Goal: Information Seeking & Learning: Learn about a topic

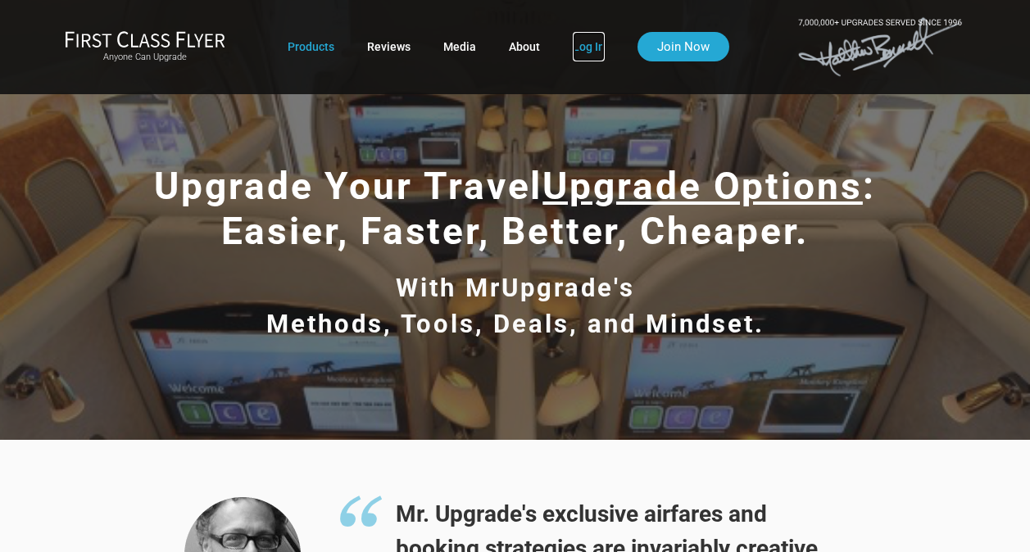
click at [598, 49] on link "Log In" at bounding box center [589, 47] width 32 height 30
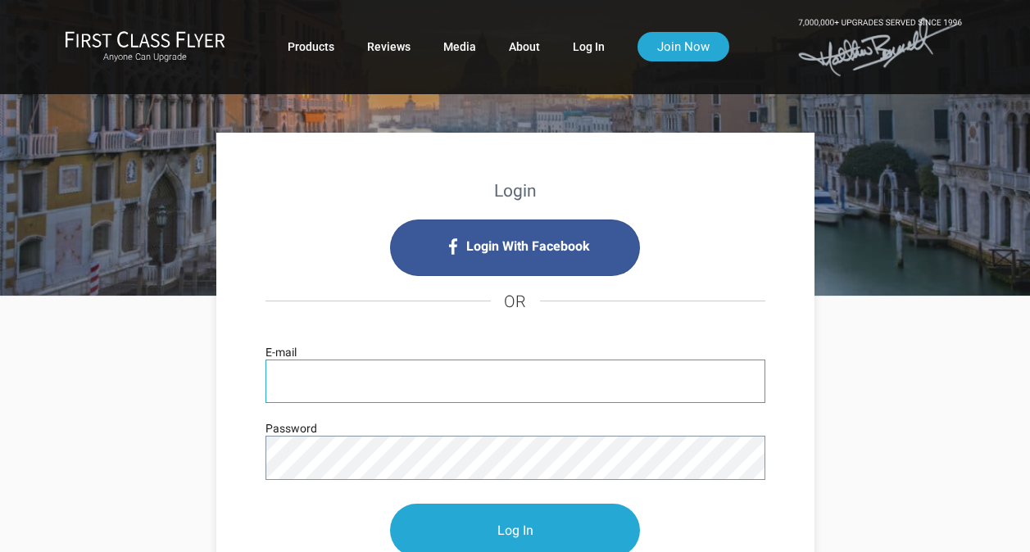
click at [444, 382] on input "E-mail" at bounding box center [516, 381] width 500 height 43
type input "[EMAIL_ADDRESS][DOMAIN_NAME]"
click at [390, 504] on input "Log In" at bounding box center [515, 530] width 250 height 53
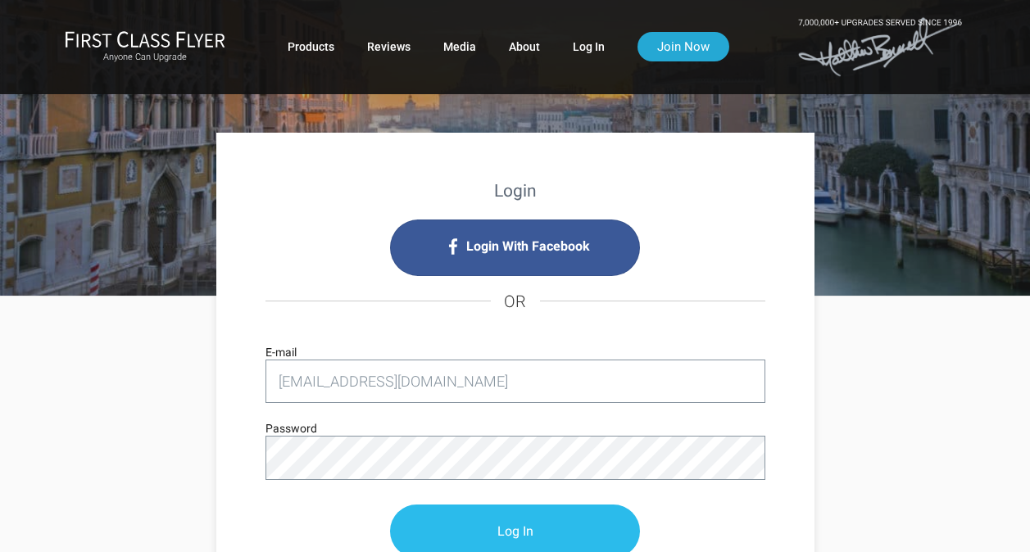
click at [512, 520] on input "Log In" at bounding box center [515, 531] width 250 height 53
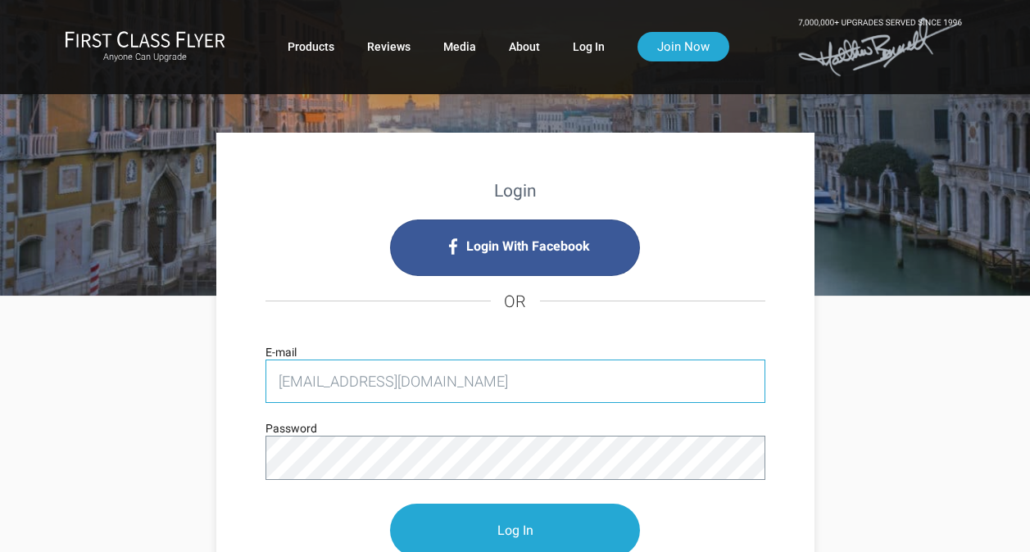
click at [361, 376] on input "[EMAIL_ADDRESS][DOMAIN_NAME]" at bounding box center [516, 381] width 500 height 43
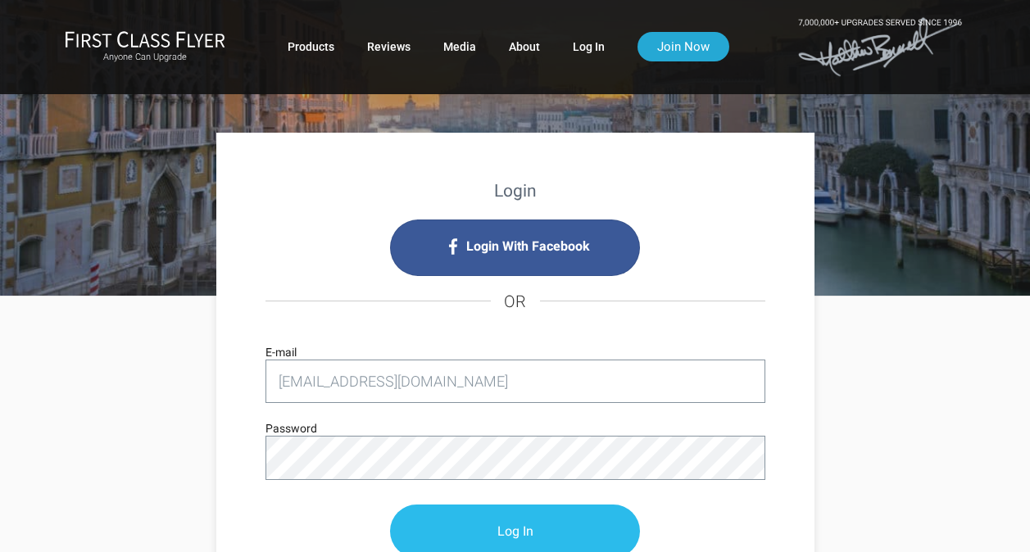
click at [499, 525] on input "Log In" at bounding box center [515, 531] width 250 height 53
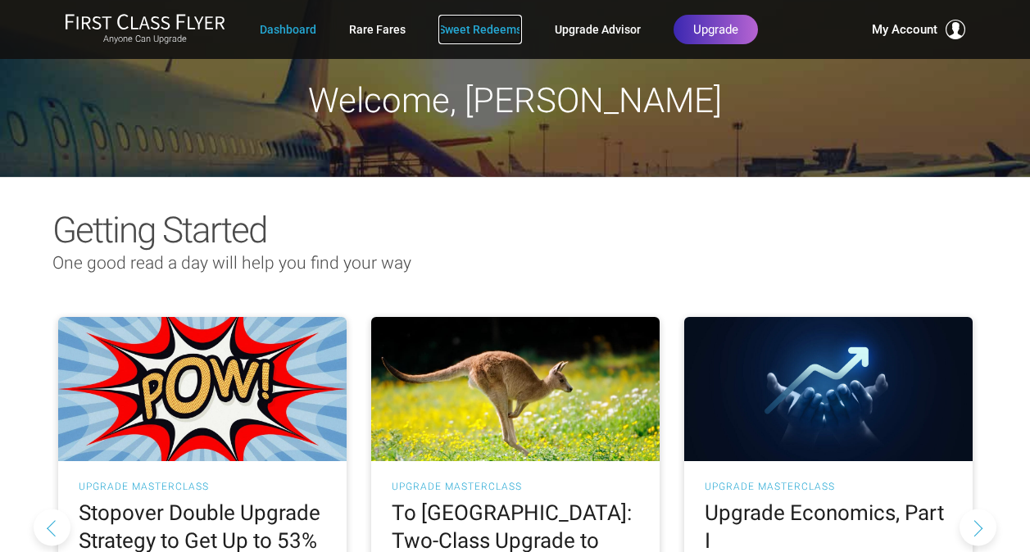
click at [443, 30] on link "Sweet Redeems" at bounding box center [480, 30] width 84 height 30
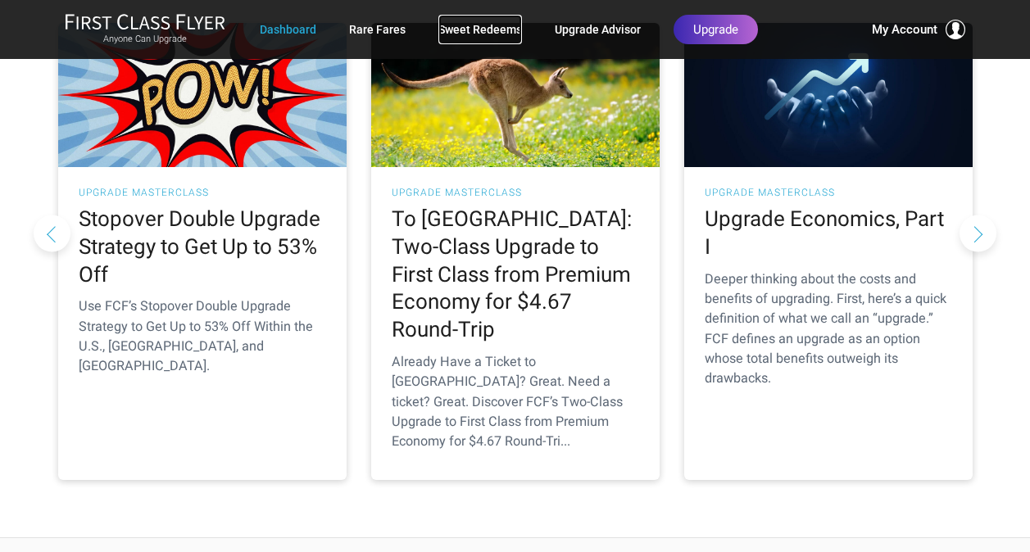
scroll to position [297, 0]
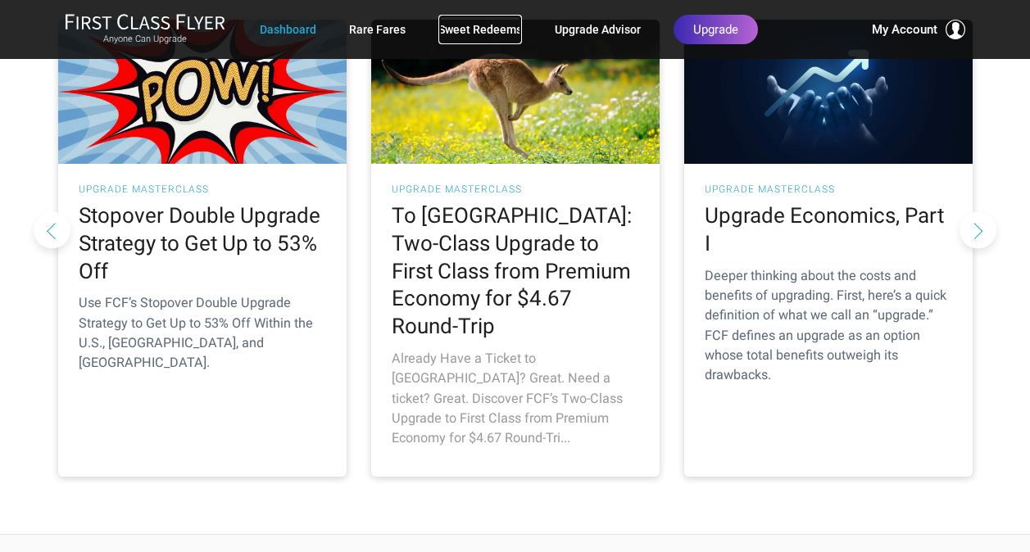
click at [502, 246] on h2 "To Australia: Two-Class Upgrade to First Class from Premium Economy for $4.67 R…" at bounding box center [515, 271] width 247 height 138
click at [441, 278] on h2 "To Australia: Two-Class Upgrade to First Class from Premium Economy for $4.67 R…" at bounding box center [515, 271] width 247 height 138
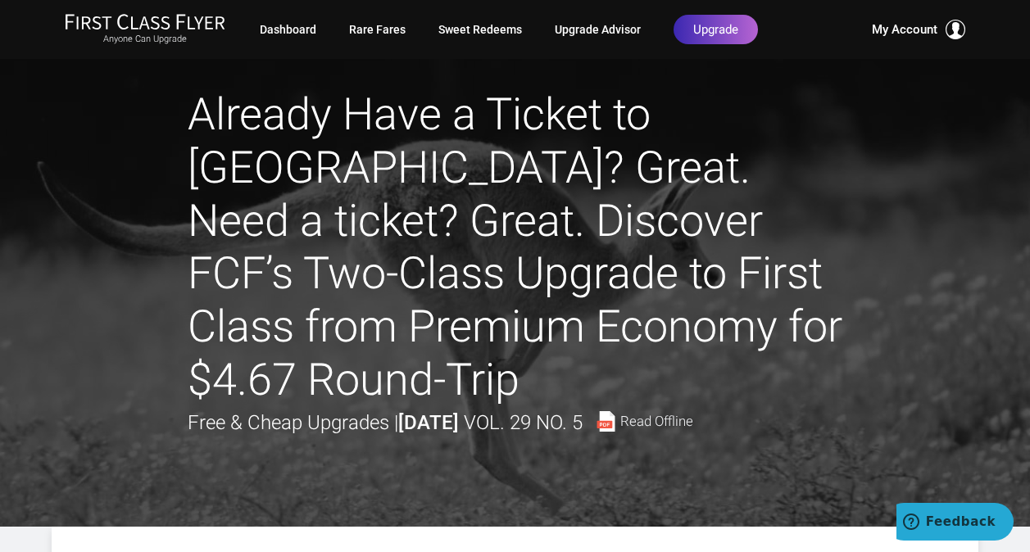
click at [478, 289] on h1 "Already Have a Ticket to Australia? Great. Need a ticket? Great. Discover FCF’s…" at bounding box center [516, 248] width 656 height 319
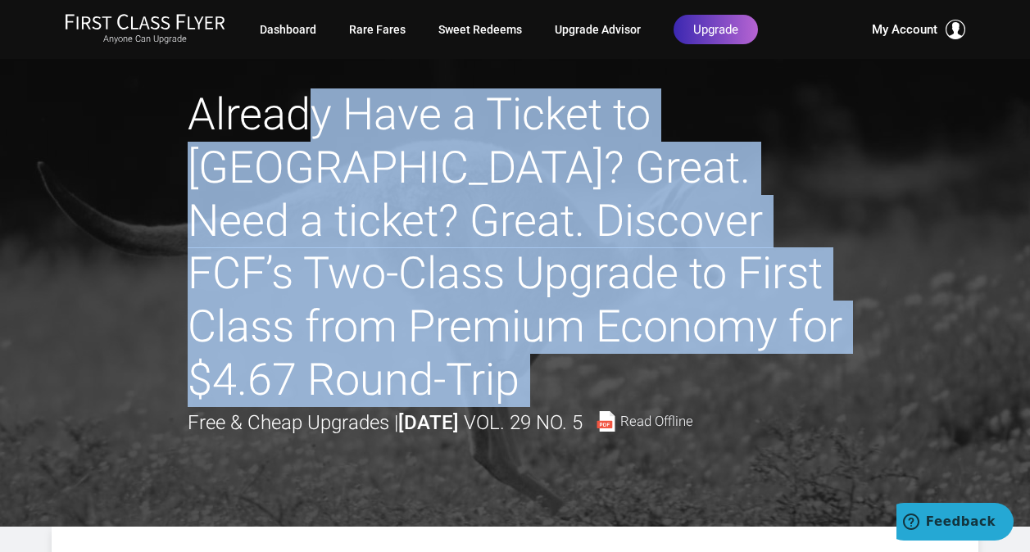
click at [478, 289] on h1 "Already Have a Ticket to Australia? Great. Need a ticket? Great. Discover FCF’s…" at bounding box center [516, 248] width 656 height 319
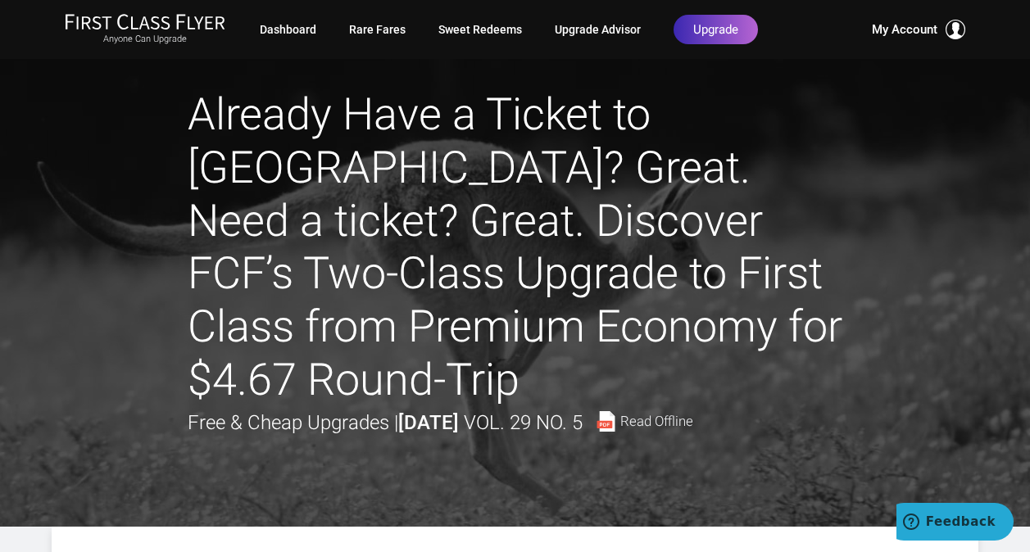
click at [177, 239] on div at bounding box center [515, 263] width 1030 height 527
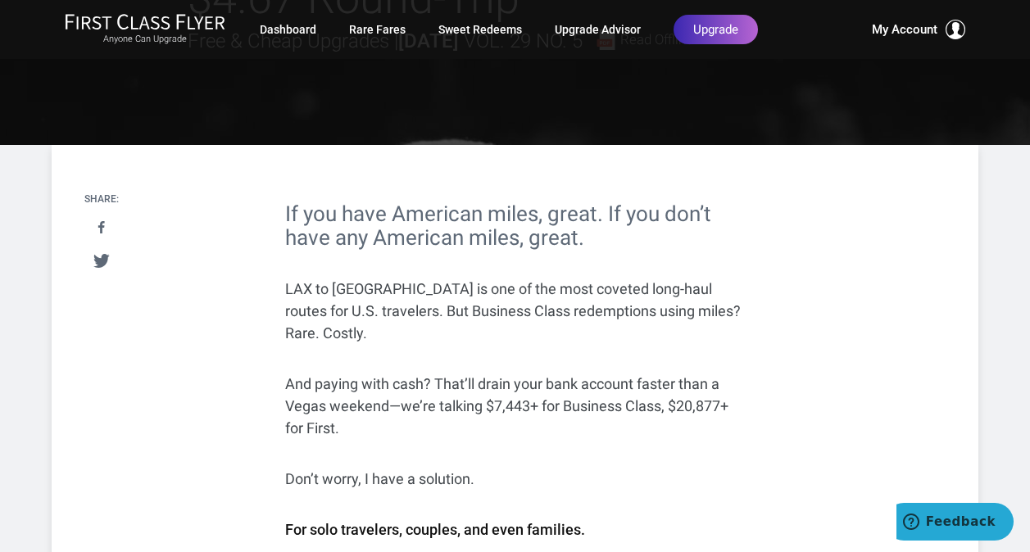
scroll to position [424, 0]
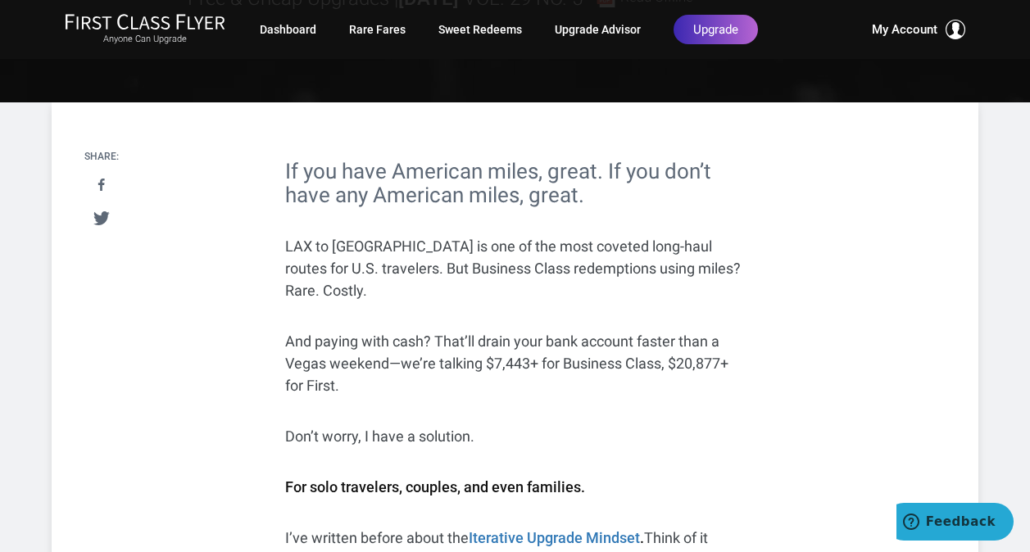
click at [347, 256] on p "LAX to Sydney is one of the most coveted long-haul routes for U.S. travelers. B…" at bounding box center [514, 268] width 459 height 66
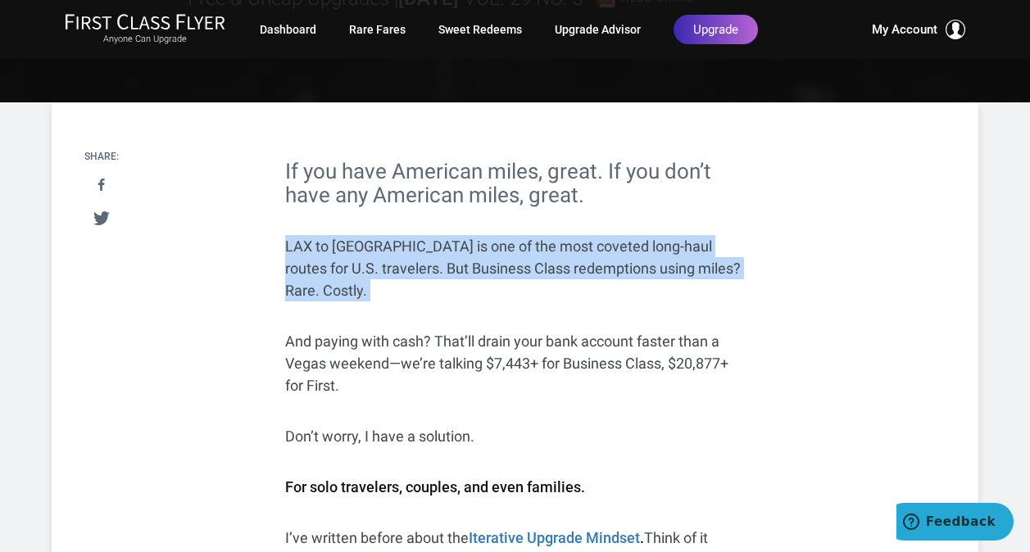
click at [347, 256] on p "LAX to Sydney is one of the most coveted long-haul routes for U.S. travelers. B…" at bounding box center [514, 268] width 459 height 66
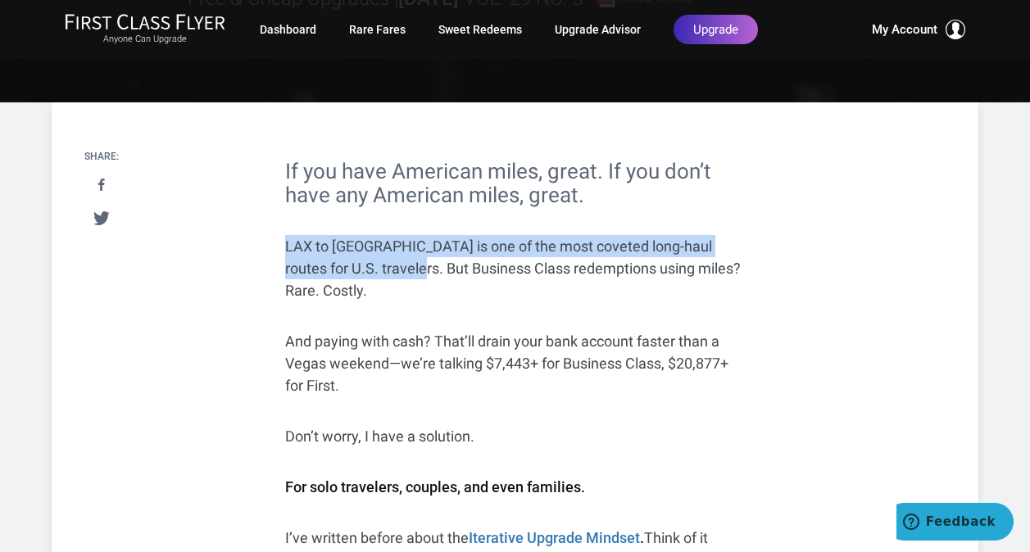
drag, startPoint x: 287, startPoint y: 243, endPoint x: 397, endPoint y: 264, distance: 112.7
click at [397, 264] on p "LAX to Sydney is one of the most coveted long-haul routes for U.S. travelers. B…" at bounding box center [514, 268] width 459 height 66
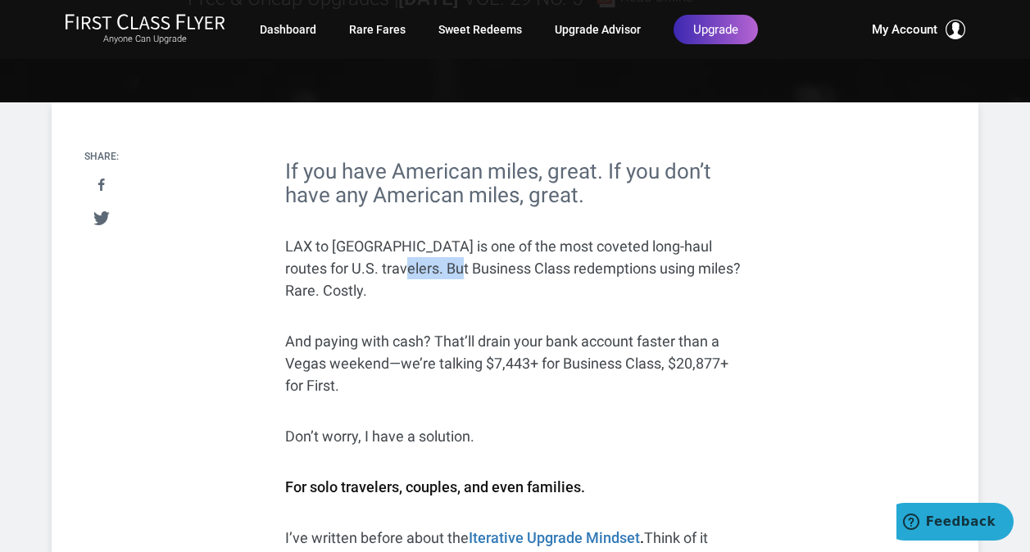
click at [397, 264] on p "LAX to Sydney is one of the most coveted long-haul routes for U.S. travelers. B…" at bounding box center [514, 268] width 459 height 66
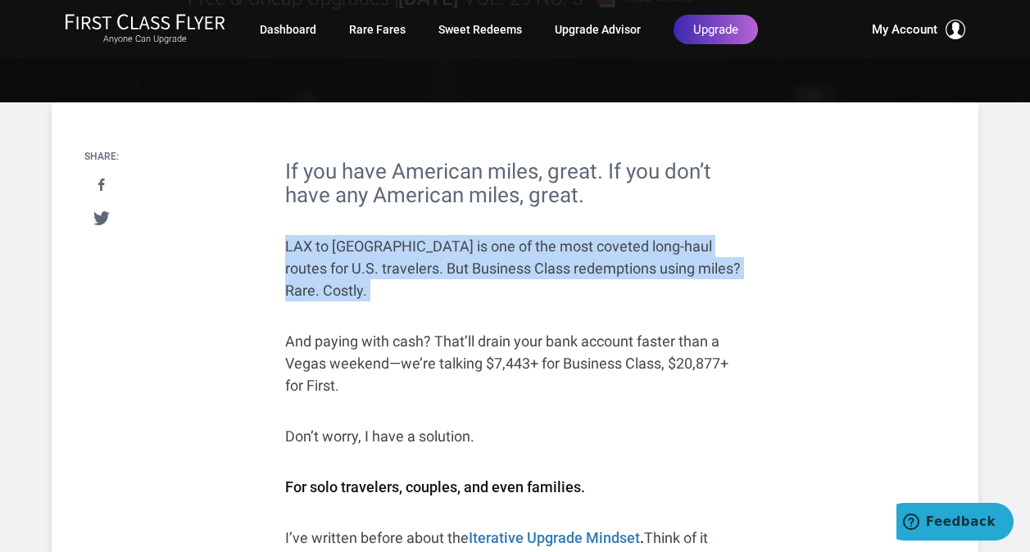
click at [397, 264] on p "LAX to Sydney is one of the most coveted long-haul routes for U.S. travelers. B…" at bounding box center [514, 268] width 459 height 66
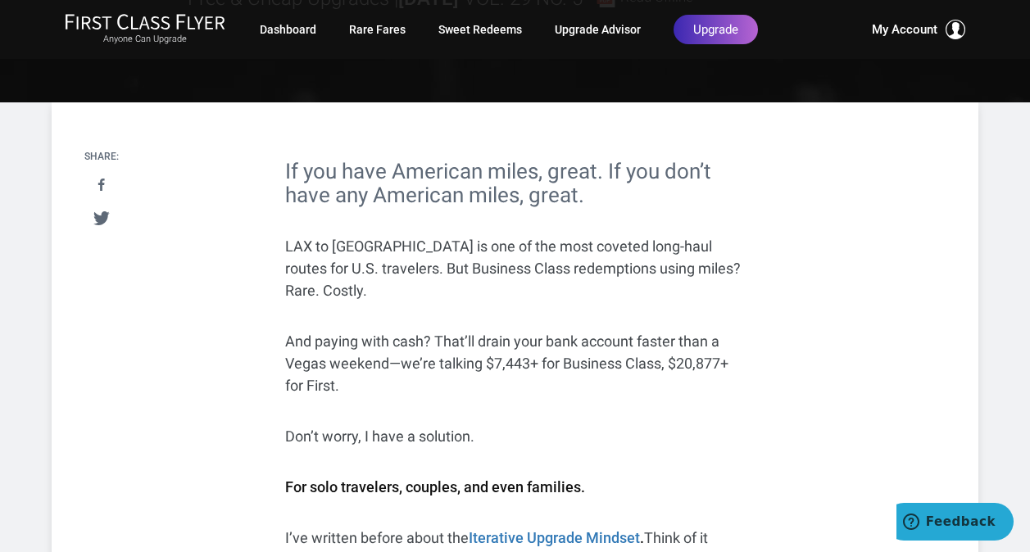
click at [313, 330] on p "And paying with cash? That’ll drain your bank account faster than a Vegas weeke…" at bounding box center [514, 363] width 459 height 66
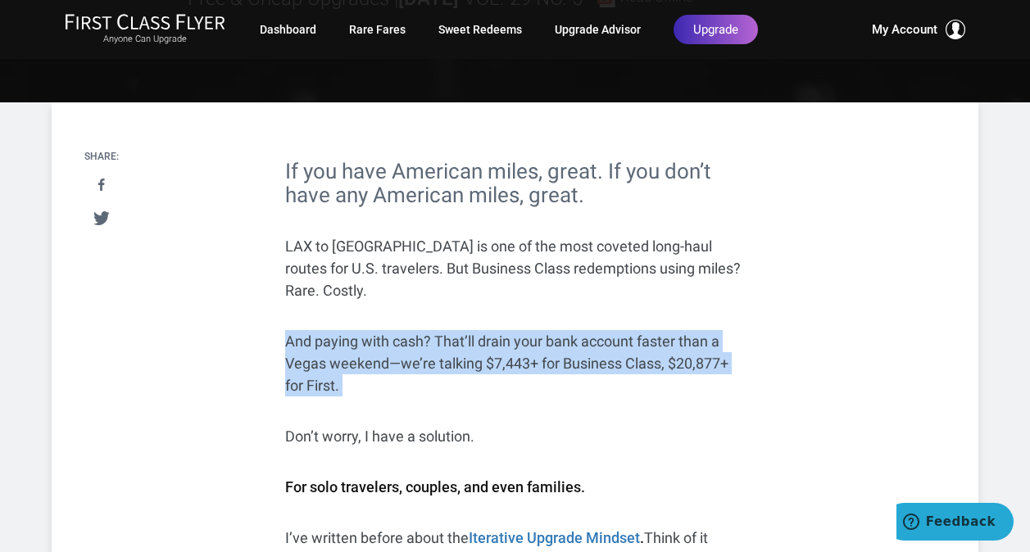
click at [313, 330] on p "And paying with cash? That’ll drain your bank account faster than a Vegas weeke…" at bounding box center [514, 363] width 459 height 66
drag, startPoint x: 319, startPoint y: 319, endPoint x: 371, endPoint y: 369, distance: 72.5
click at [371, 369] on p "And paying with cash? That’ll drain your bank account faster than a Vegas weeke…" at bounding box center [514, 363] width 459 height 66
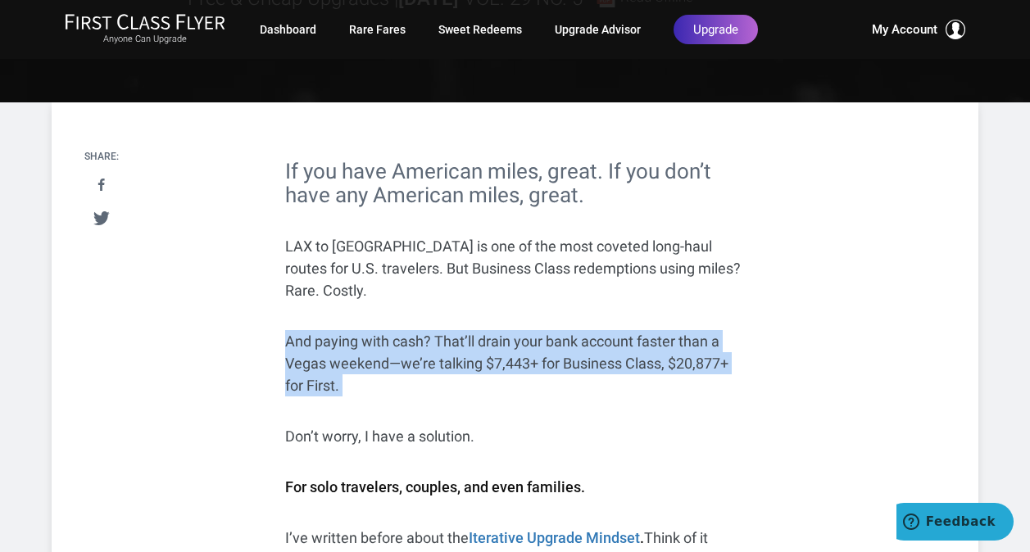
drag, startPoint x: 371, startPoint y: 369, endPoint x: 264, endPoint y: 315, distance: 120.2
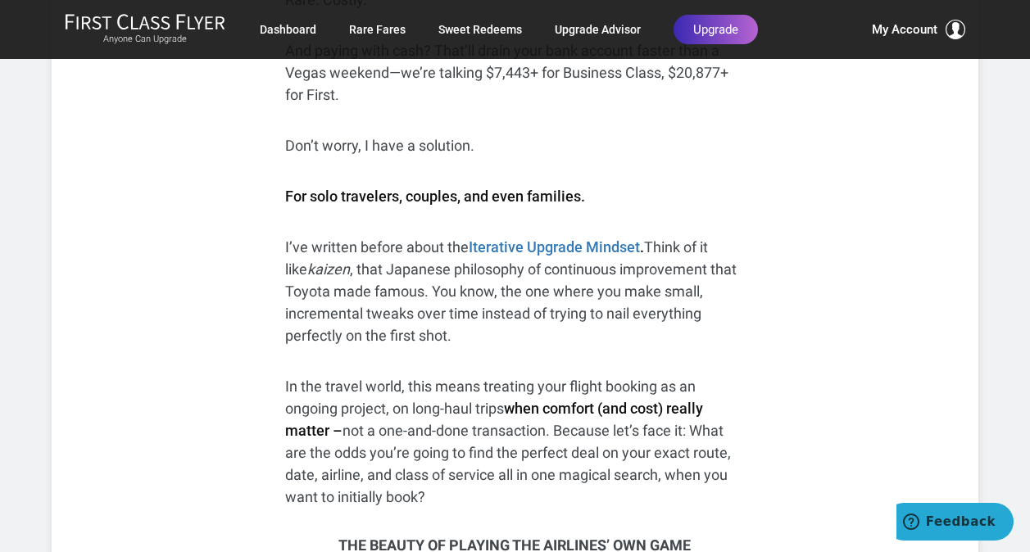
scroll to position [717, 0]
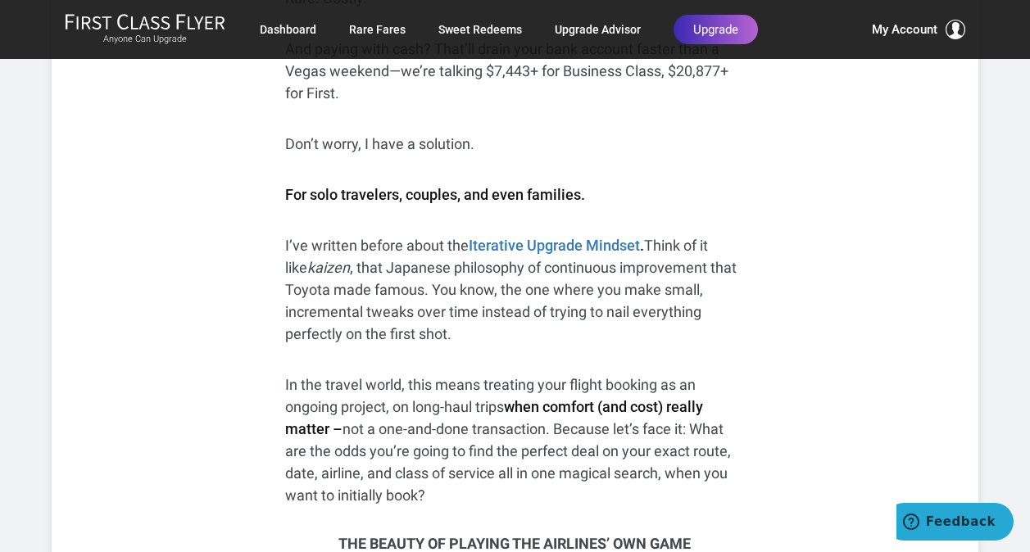
click at [335, 242] on p "I’ve written before about the Iterative Upgrade Mindset . Think of it like kaiz…" at bounding box center [514, 289] width 459 height 111
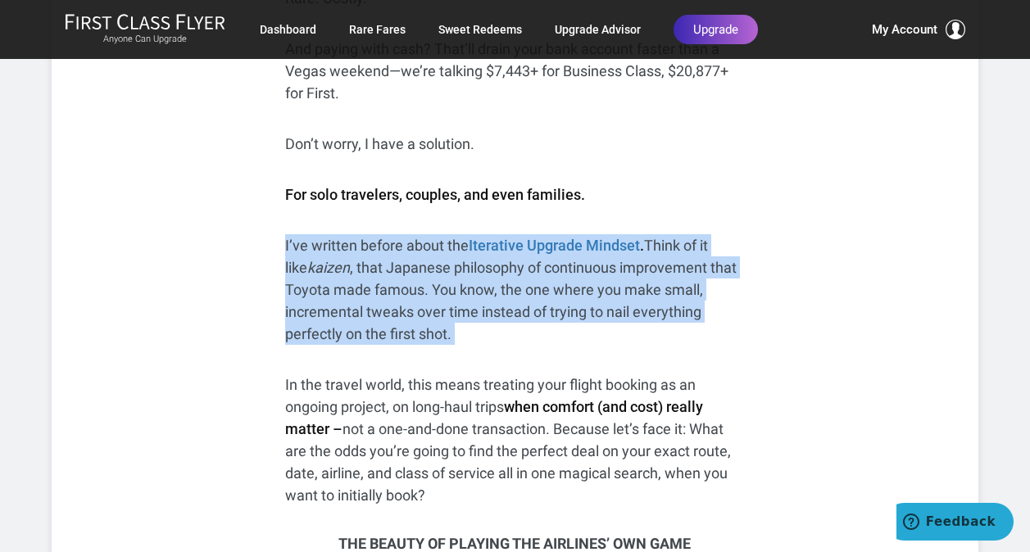
click at [335, 242] on p "I’ve written before about the Iterative Upgrade Mindset . Think of it like kaiz…" at bounding box center [514, 289] width 459 height 111
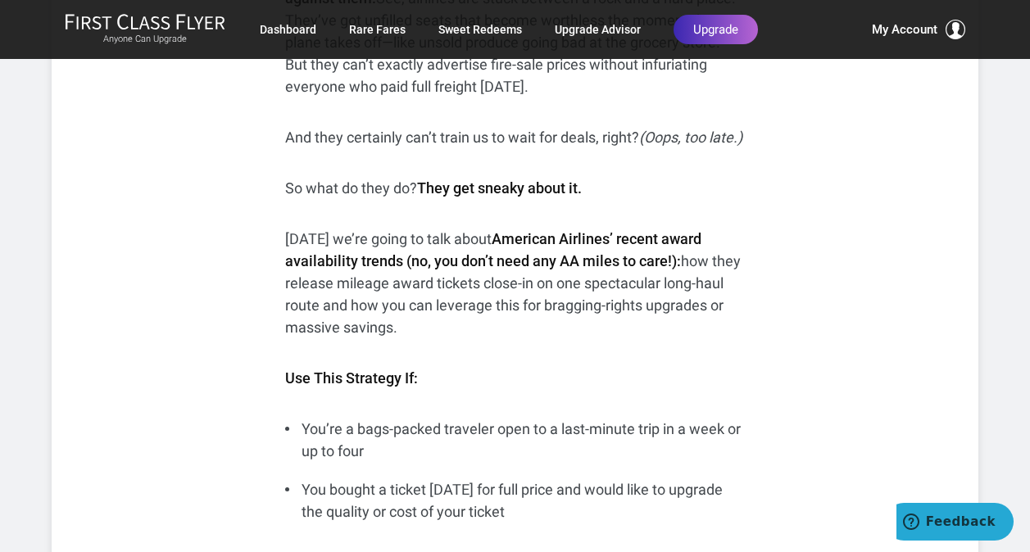
scroll to position [1336, 0]
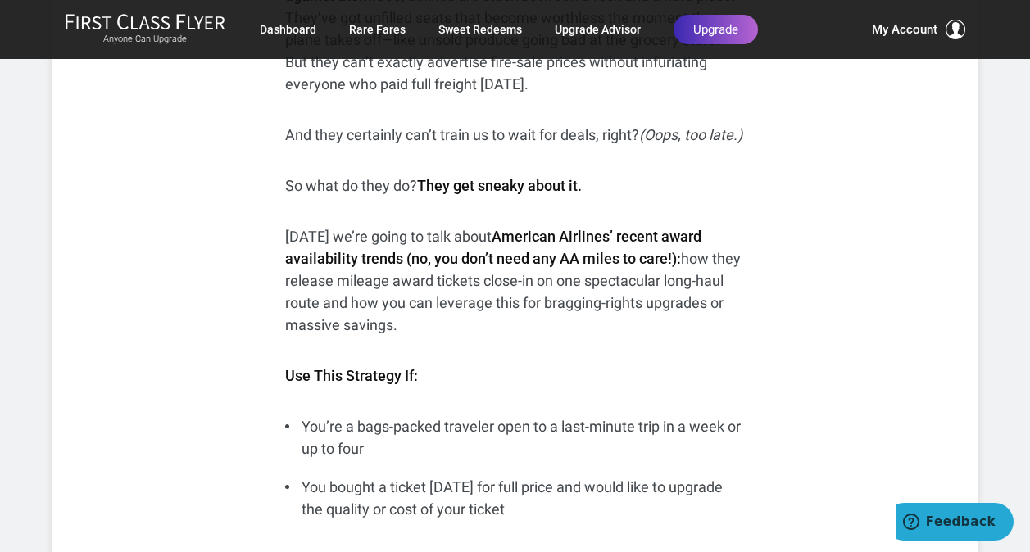
click at [307, 235] on p "Today we’re going to talk about American Airlines’ recent award availability tr…" at bounding box center [514, 280] width 459 height 111
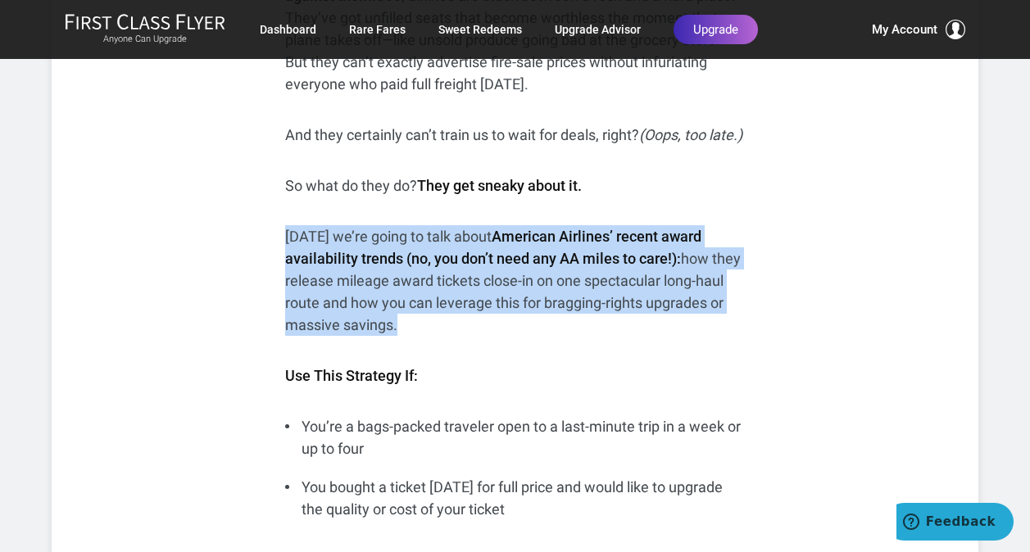
click at [307, 235] on p "Today we’re going to talk about American Airlines’ recent award availability tr…" at bounding box center [514, 280] width 459 height 111
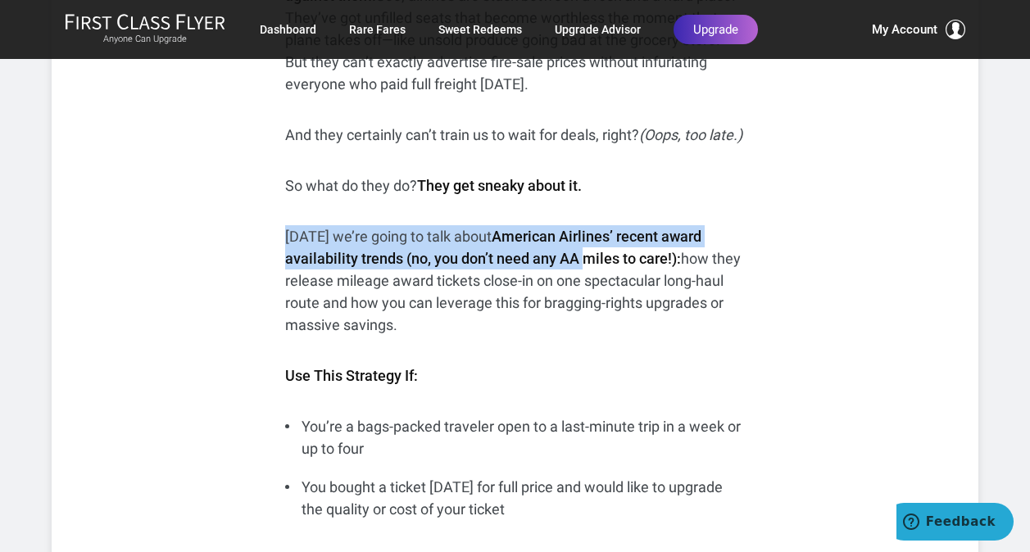
drag, startPoint x: 307, startPoint y: 235, endPoint x: 582, endPoint y: 261, distance: 275.8
click at [582, 261] on p "Today we’re going to talk about American Airlines’ recent award availability tr…" at bounding box center [514, 280] width 459 height 111
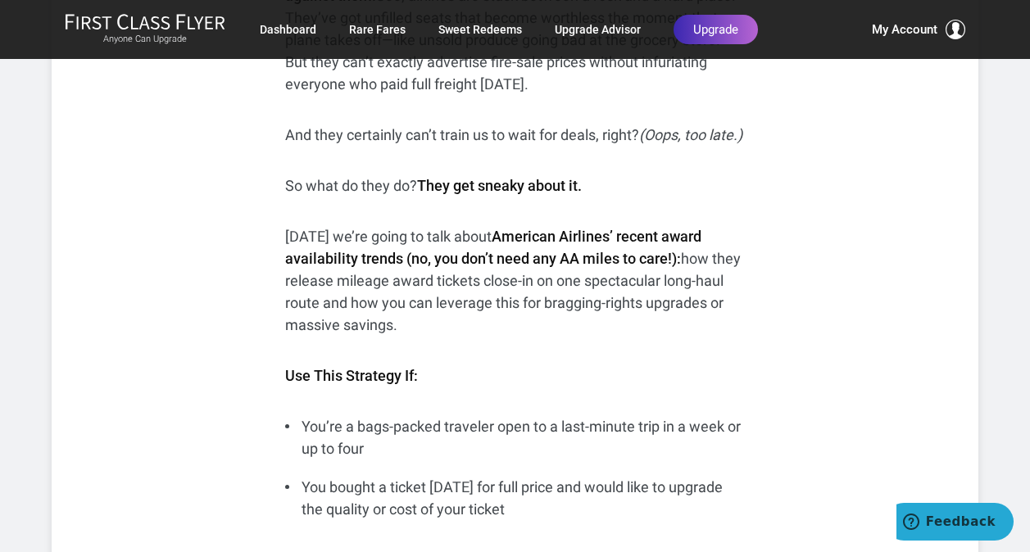
click at [413, 324] on p "Today we’re going to talk about American Airlines’ recent award availability tr…" at bounding box center [514, 280] width 459 height 111
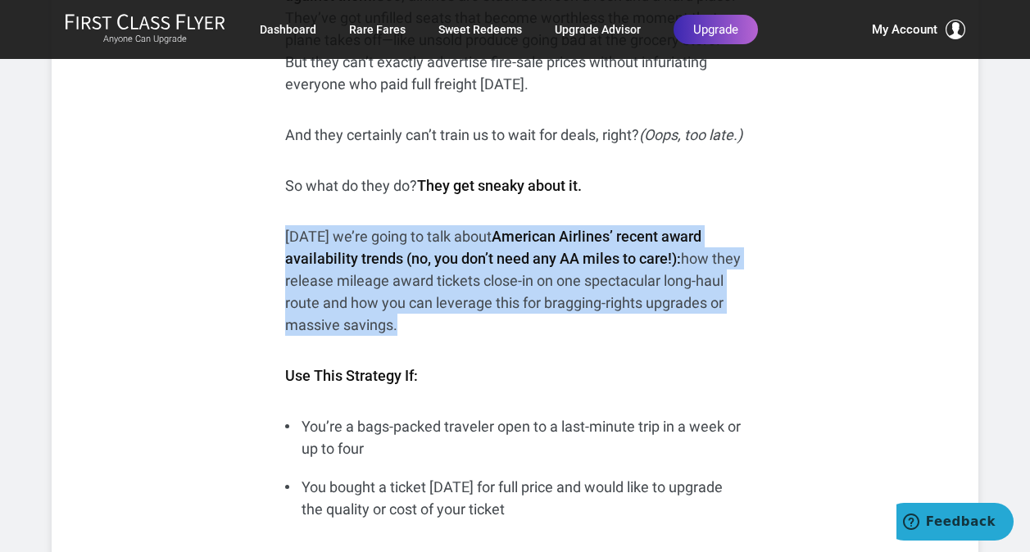
click at [413, 324] on p "Today we’re going to talk about American Airlines’ recent award availability tr…" at bounding box center [514, 280] width 459 height 111
click at [299, 306] on p "Today we’re going to talk about American Airlines’ recent award availability tr…" at bounding box center [514, 280] width 459 height 111
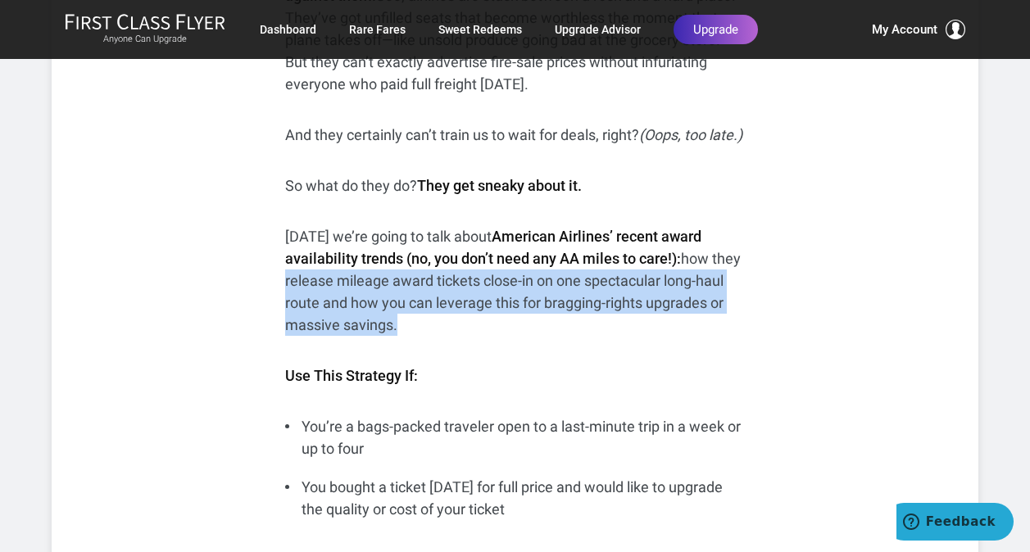
drag, startPoint x: 288, startPoint y: 280, endPoint x: 415, endPoint y: 329, distance: 136.7
click at [415, 329] on p "Today we’re going to talk about American Airlines’ recent award availability tr…" at bounding box center [514, 280] width 459 height 111
drag, startPoint x: 415, startPoint y: 329, endPoint x: 284, endPoint y: 284, distance: 139.2
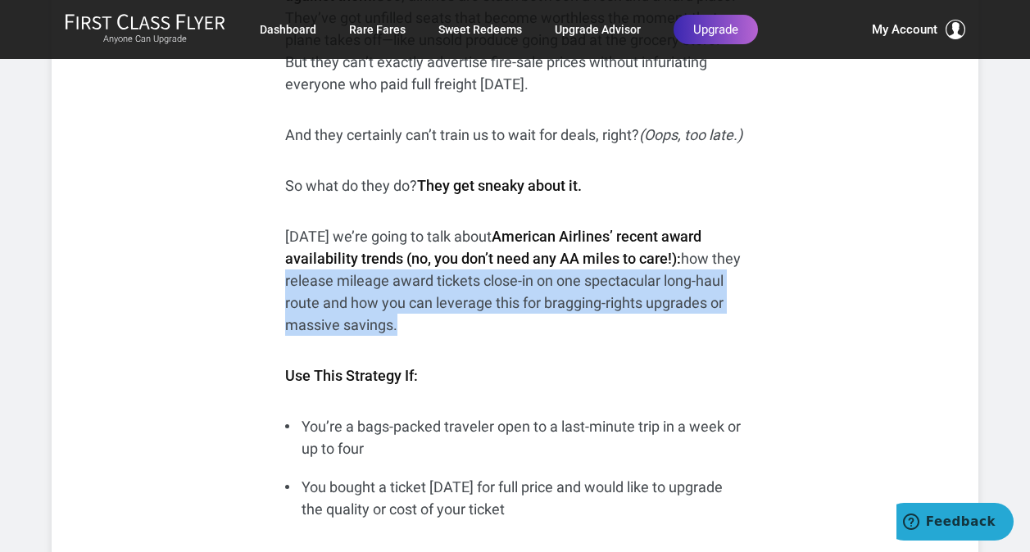
drag, startPoint x: 284, startPoint y: 284, endPoint x: 421, endPoint y: 317, distance: 141.5
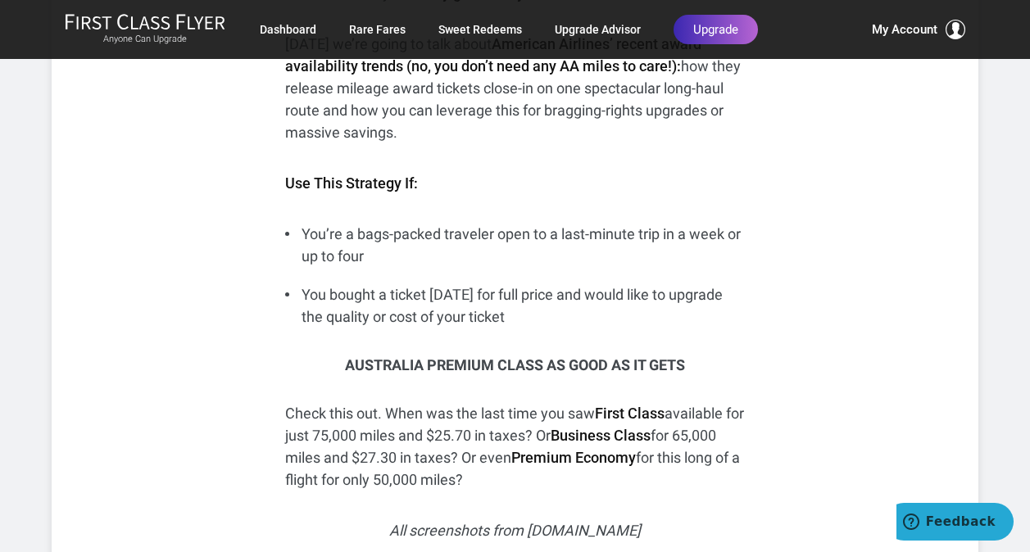
scroll to position [1536, 0]
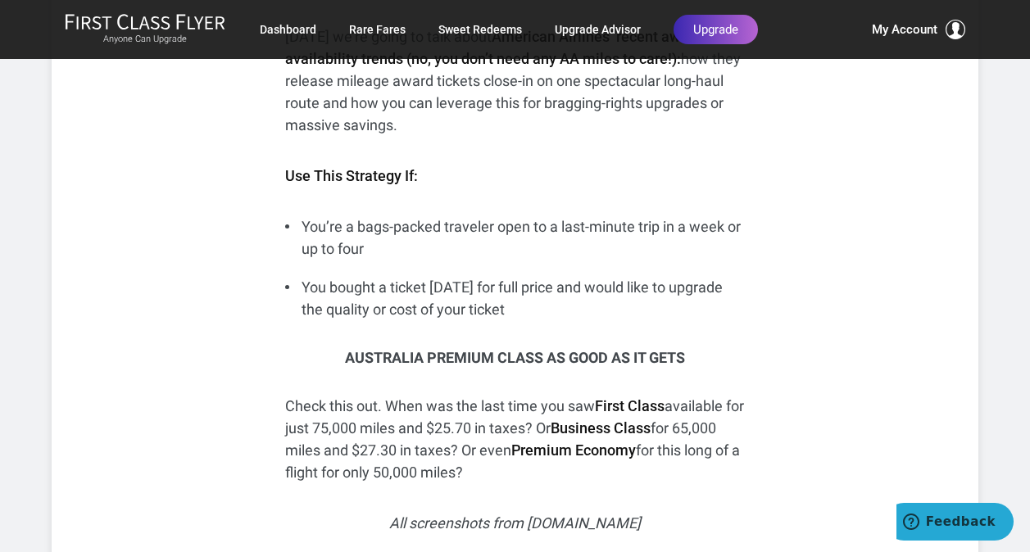
click at [355, 250] on li "You’re a bags-packed traveler open to a last-minute trip in a week or up to four" at bounding box center [514, 238] width 459 height 44
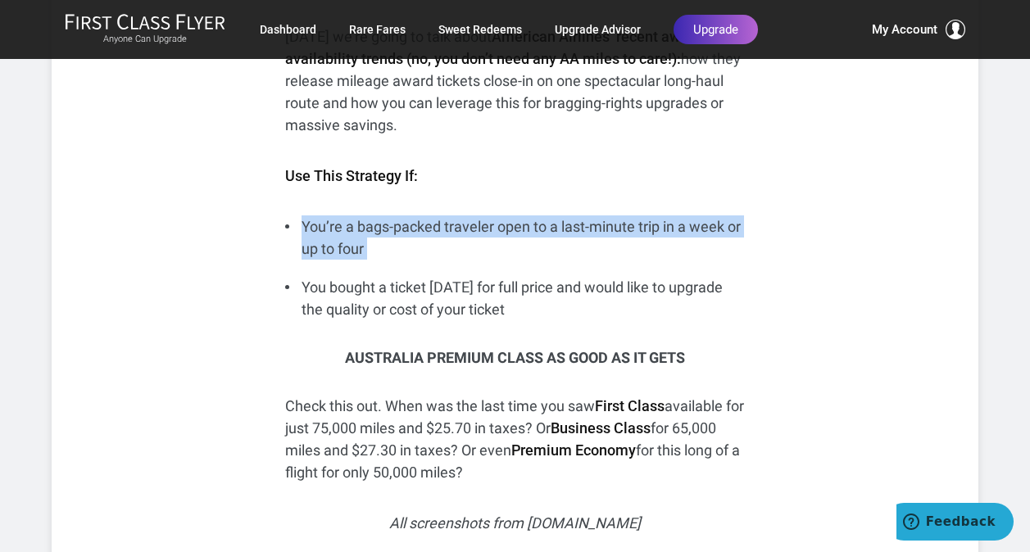
click at [355, 250] on li "You’re a bags-packed traveler open to a last-minute trip in a week or up to four" at bounding box center [514, 238] width 459 height 44
drag, startPoint x: 361, startPoint y: 247, endPoint x: 288, endPoint y: 228, distance: 75.5
click at [288, 228] on li "You’re a bags-packed traveler open to a last-minute trip in a week or up to four" at bounding box center [514, 238] width 459 height 44
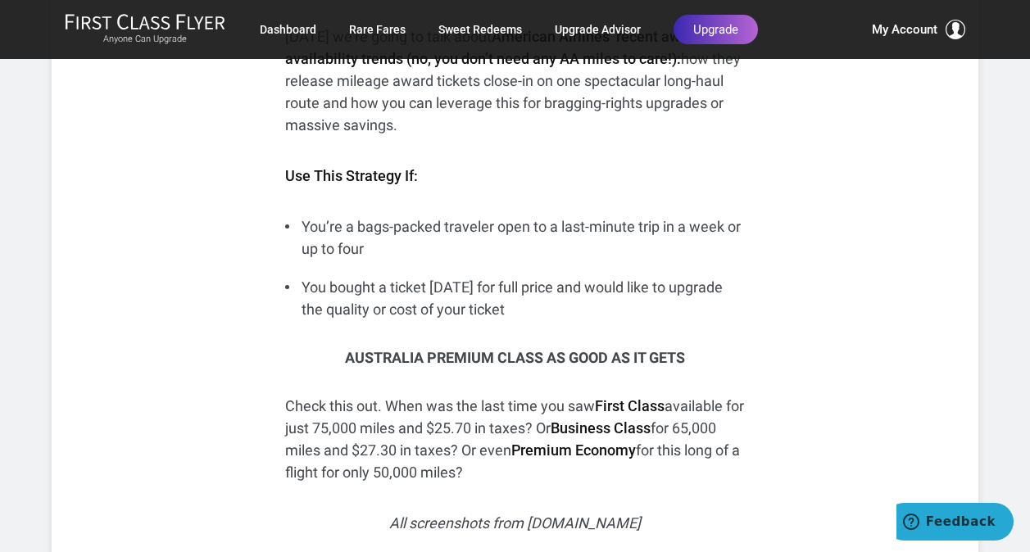
click at [288, 228] on li "You’re a bags-packed traveler open to a last-minute trip in a week or up to four" at bounding box center [514, 238] width 459 height 44
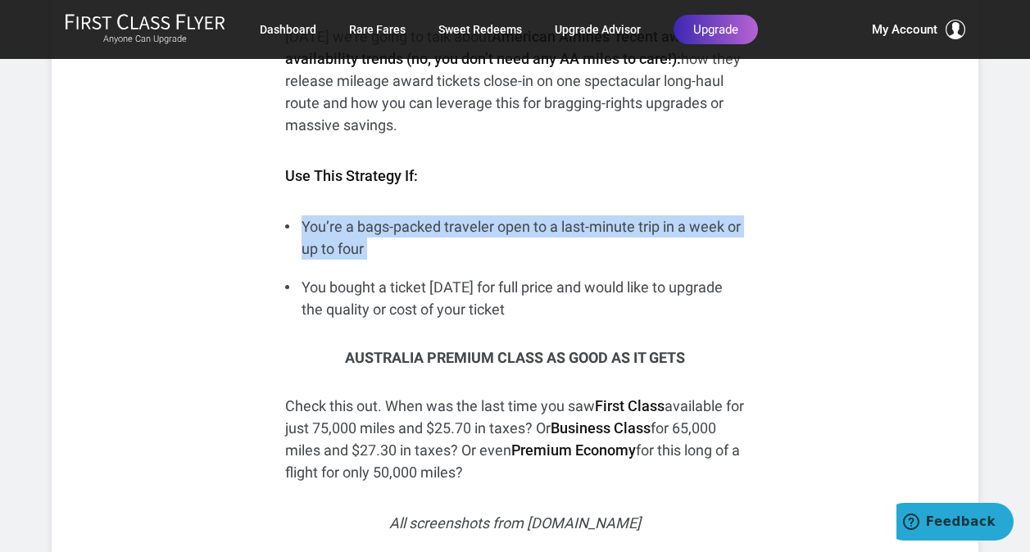
click at [288, 228] on li "You’re a bags-packed traveler open to a last-minute trip in a week or up to four" at bounding box center [514, 238] width 459 height 44
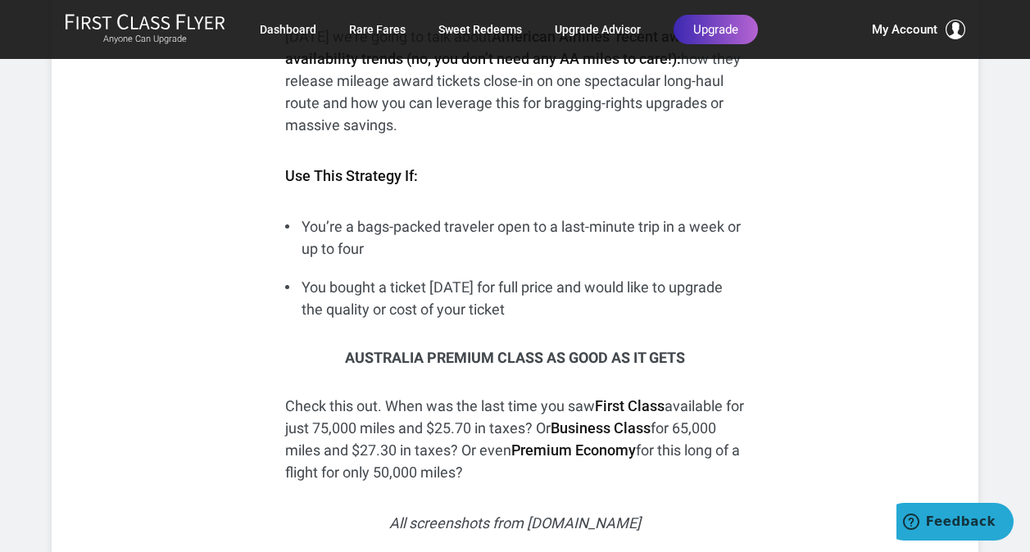
click at [327, 289] on li "You bought a ticket 11 months ago for full price and would like to upgrade the …" at bounding box center [514, 298] width 459 height 44
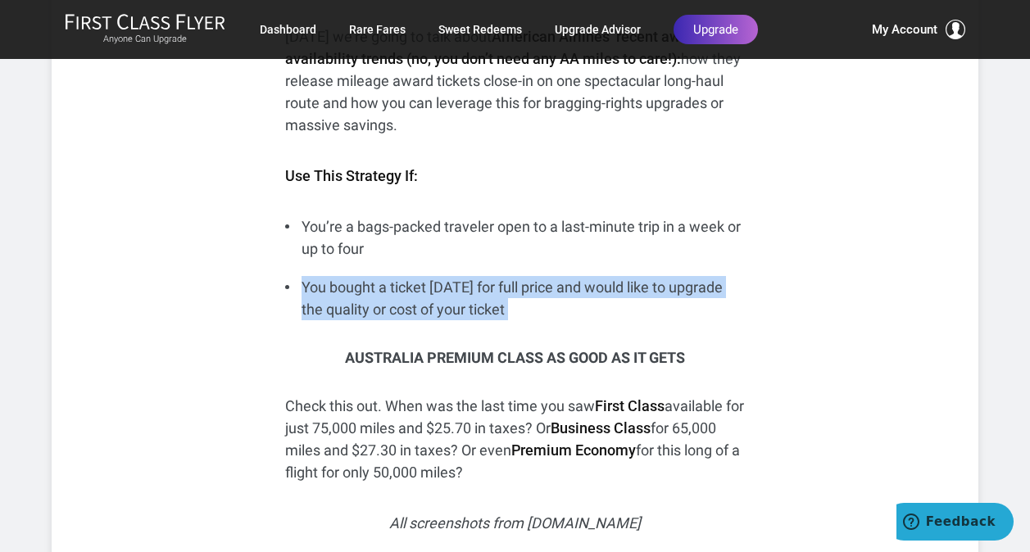
click at [327, 289] on li "You bought a ticket 11 months ago for full price and would like to upgrade the …" at bounding box center [514, 298] width 459 height 44
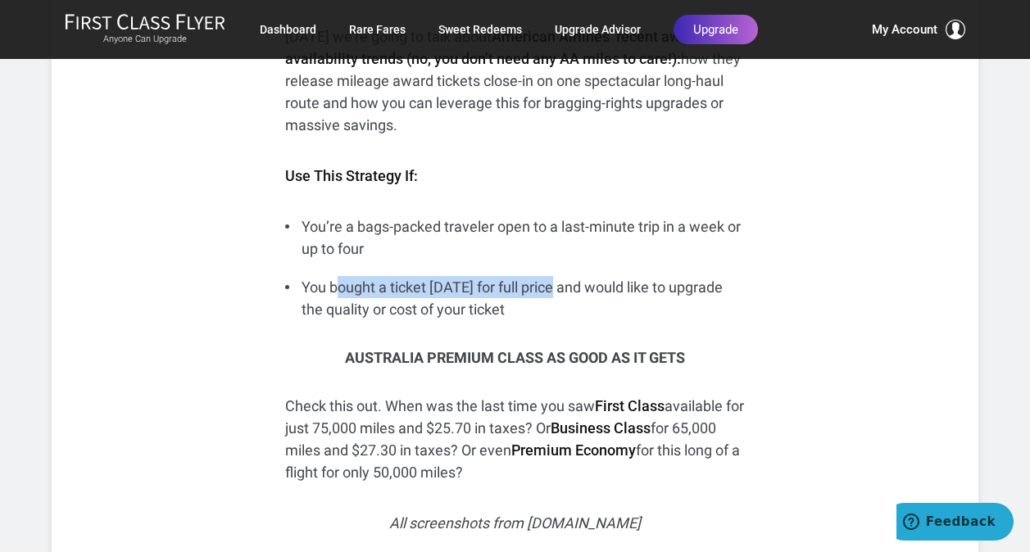
drag, startPoint x: 343, startPoint y: 284, endPoint x: 574, endPoint y: 297, distance: 232.3
click at [574, 297] on li "You bought a ticket 11 months ago for full price and would like to upgrade the …" at bounding box center [514, 298] width 459 height 44
click at [568, 312] on li "You bought a ticket 11 months ago for full price and would like to upgrade the …" at bounding box center [514, 298] width 459 height 44
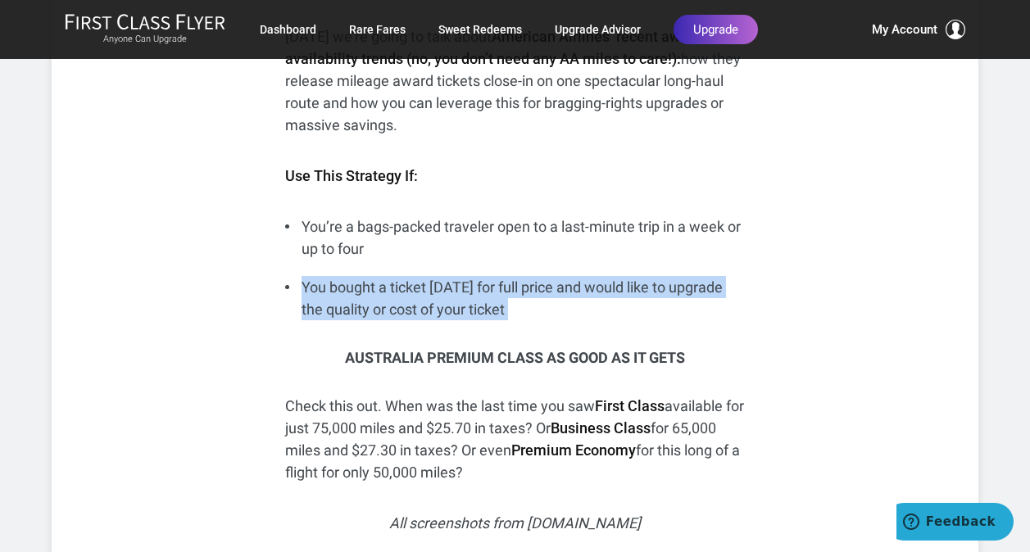
click at [568, 312] on li "You bought a ticket 11 months ago for full price and would like to upgrade the …" at bounding box center [514, 298] width 459 height 44
click at [292, 296] on li "You bought a ticket 11 months ago for full price and would like to upgrade the …" at bounding box center [514, 298] width 459 height 44
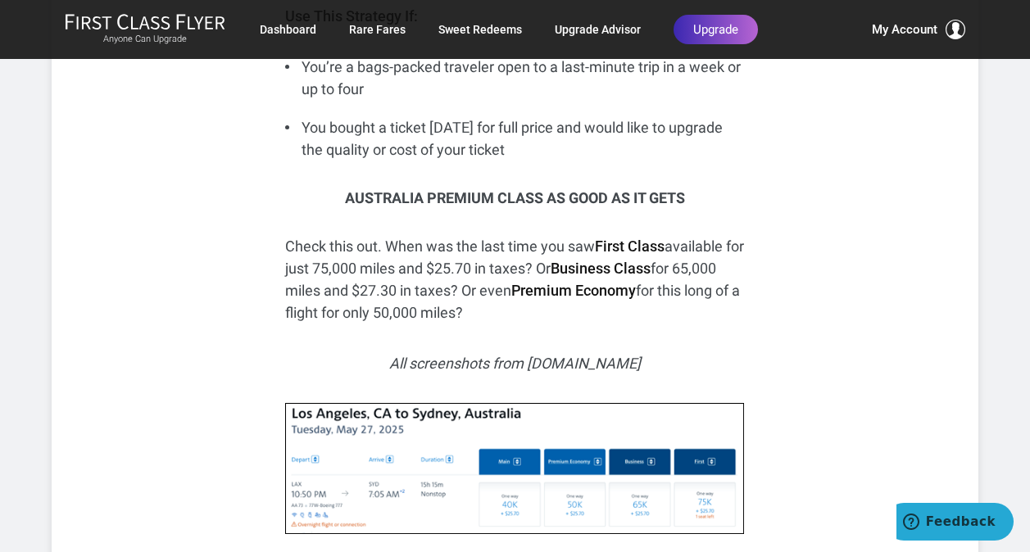
scroll to position [1715, 0]
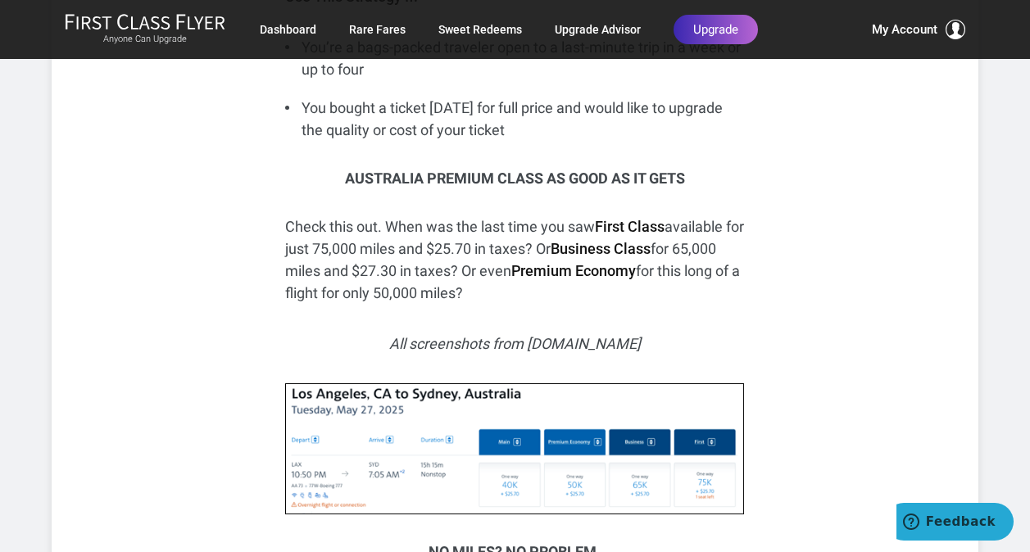
click at [306, 216] on p "Check this out. When was the last time you saw First Class available for just 7…" at bounding box center [514, 260] width 459 height 89
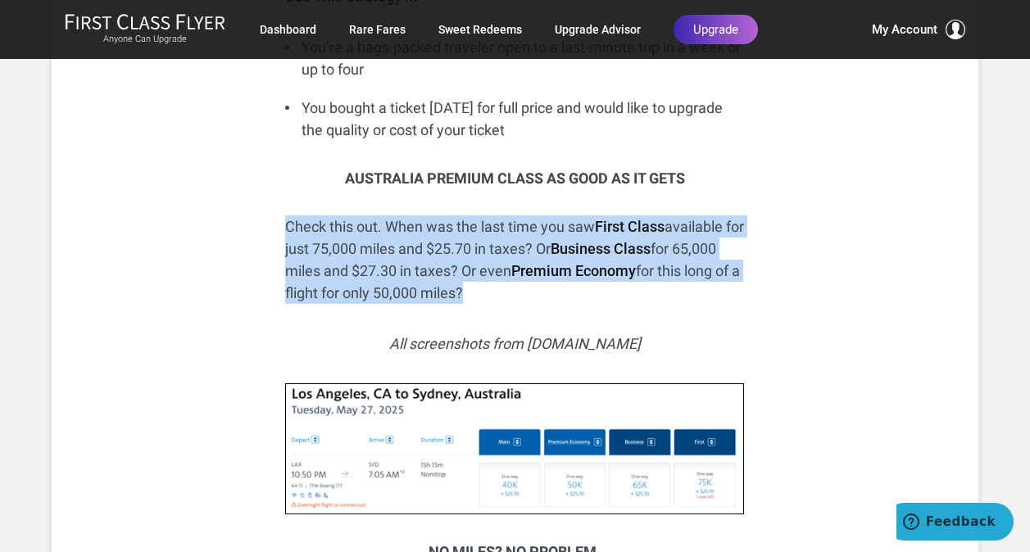
click at [306, 216] on p "Check this out. When was the last time you saw First Class available for just 7…" at bounding box center [514, 260] width 459 height 89
drag, startPoint x: 306, startPoint y: 216, endPoint x: 536, endPoint y: 297, distance: 244.1
click at [536, 297] on p "Check this out. When was the last time you saw First Class available for just 7…" at bounding box center [514, 260] width 459 height 89
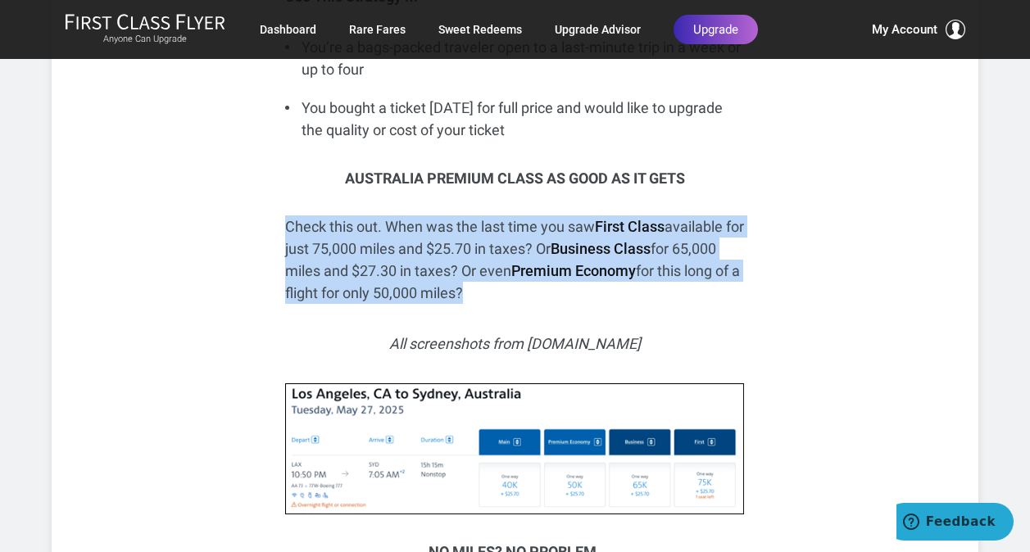
drag, startPoint x: 536, startPoint y: 297, endPoint x: 280, endPoint y: 225, distance: 265.6
drag, startPoint x: 280, startPoint y: 225, endPoint x: 529, endPoint y: 297, distance: 259.1
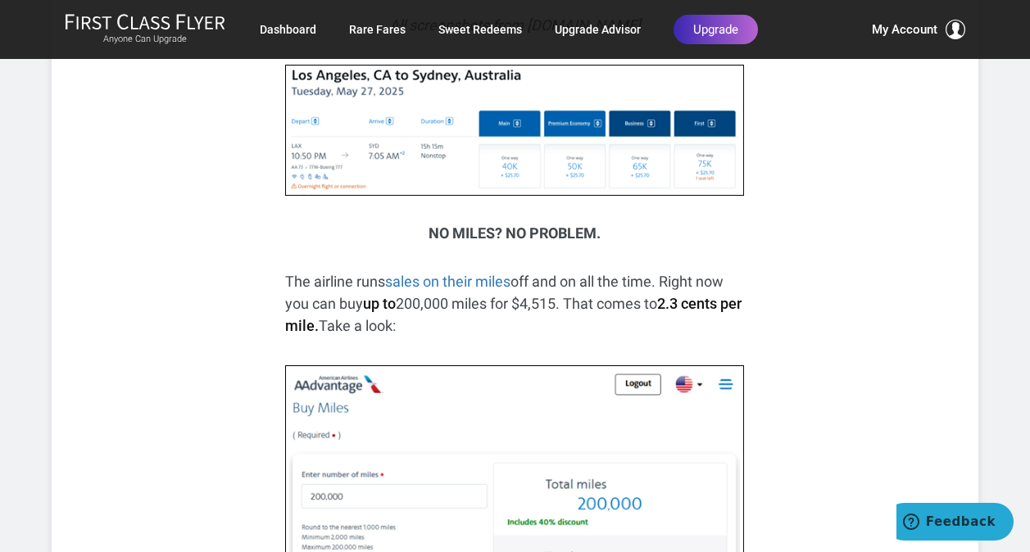
scroll to position [2044, 0]
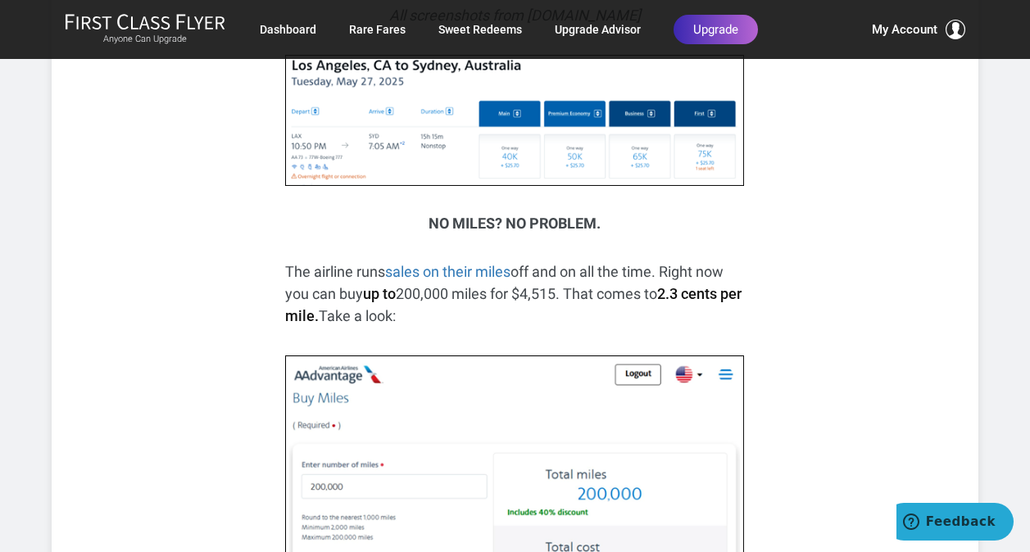
click at [297, 261] on p "The airline runs sales on their miles off and on all the time. Right now you ca…" at bounding box center [514, 294] width 459 height 66
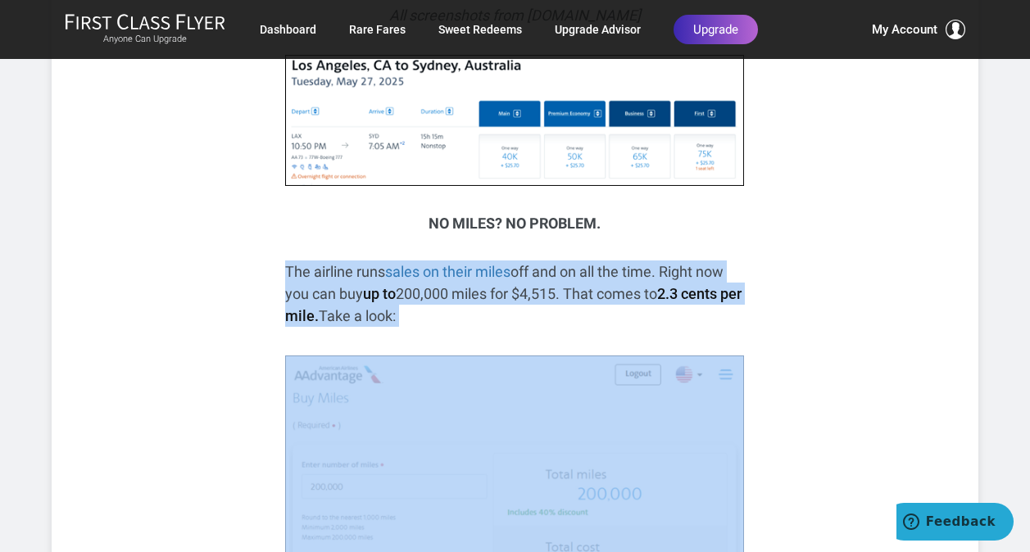
click at [297, 261] on p "The airline runs sales on their miles off and on all the time. Right now you ca…" at bounding box center [514, 294] width 459 height 66
drag, startPoint x: 297, startPoint y: 261, endPoint x: 441, endPoint y: 316, distance: 154.3
click at [441, 316] on p "The airline runs sales on their miles off and on all the time. Right now you ca…" at bounding box center [514, 294] width 459 height 66
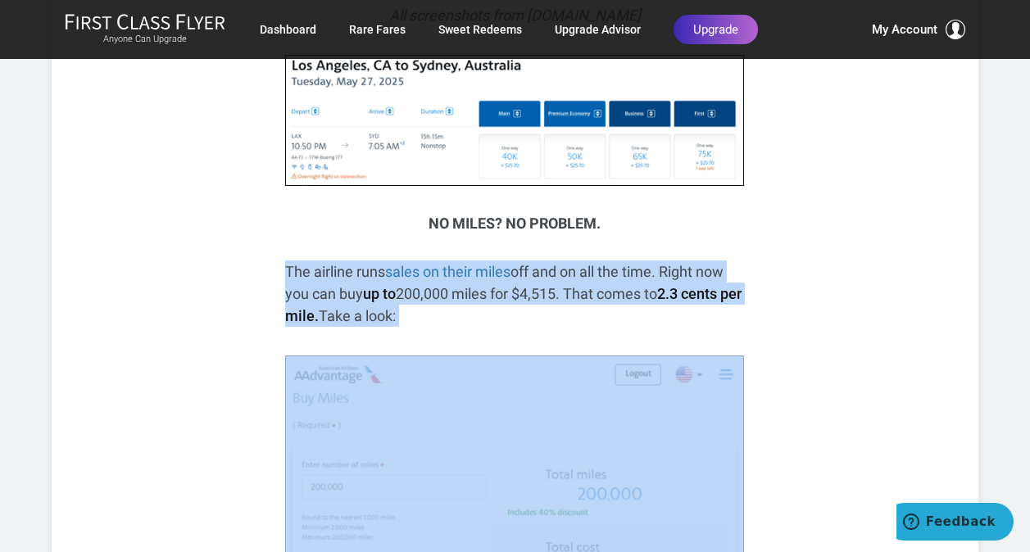
drag, startPoint x: 441, startPoint y: 316, endPoint x: 303, endPoint y: 273, distance: 144.4
click at [303, 273] on p "The airline runs sales on their miles off and on all the time. Right now you ca…" at bounding box center [514, 294] width 459 height 66
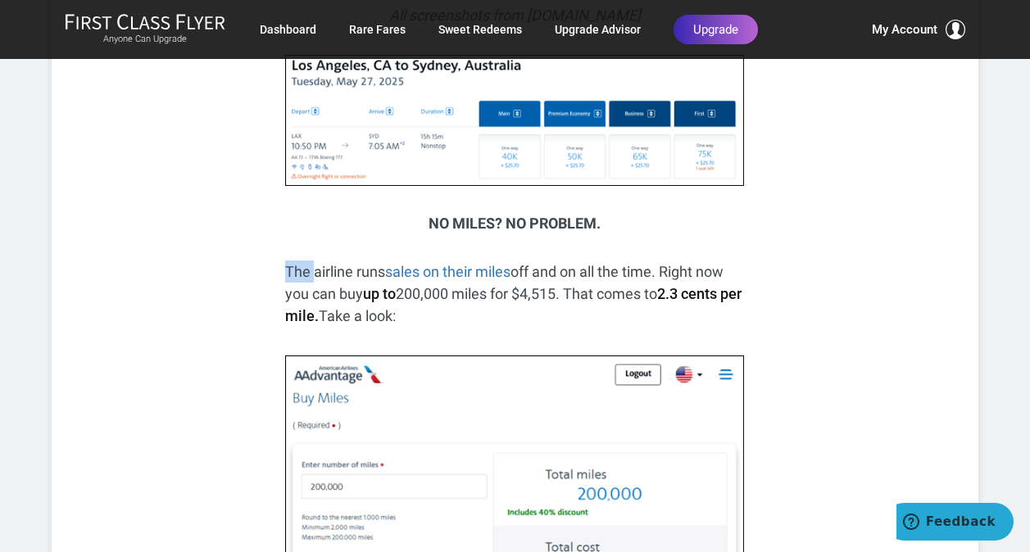
click at [303, 273] on p "The airline runs sales on their miles off and on all the time. Right now you ca…" at bounding box center [514, 294] width 459 height 66
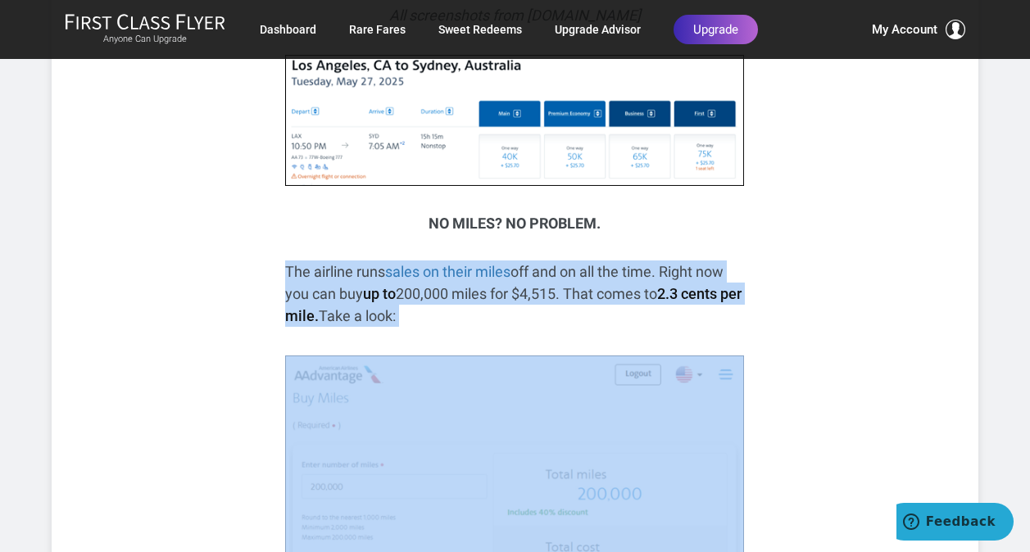
click at [303, 273] on p "The airline runs sales on their miles off and on all the time. Right now you ca…" at bounding box center [514, 294] width 459 height 66
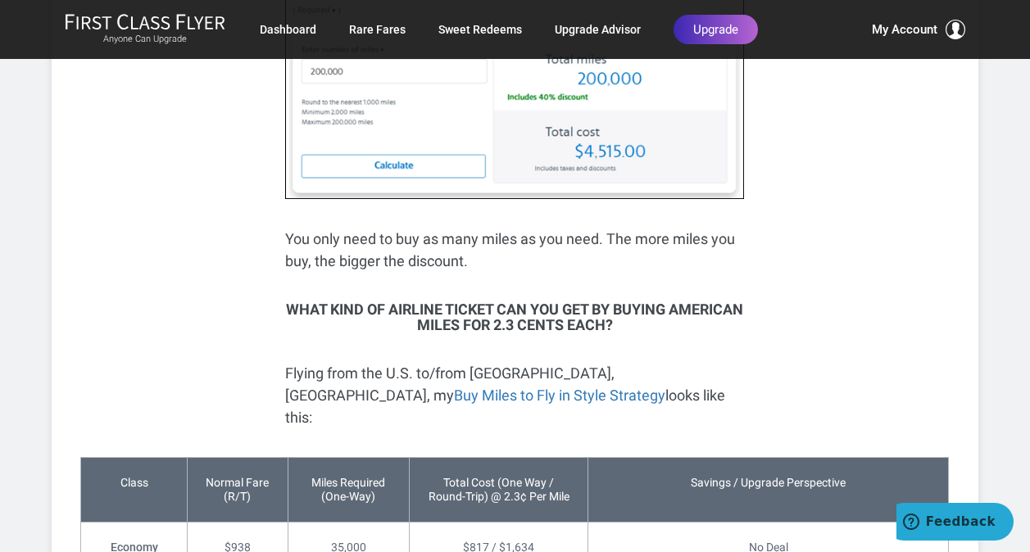
scroll to position [2460, 0]
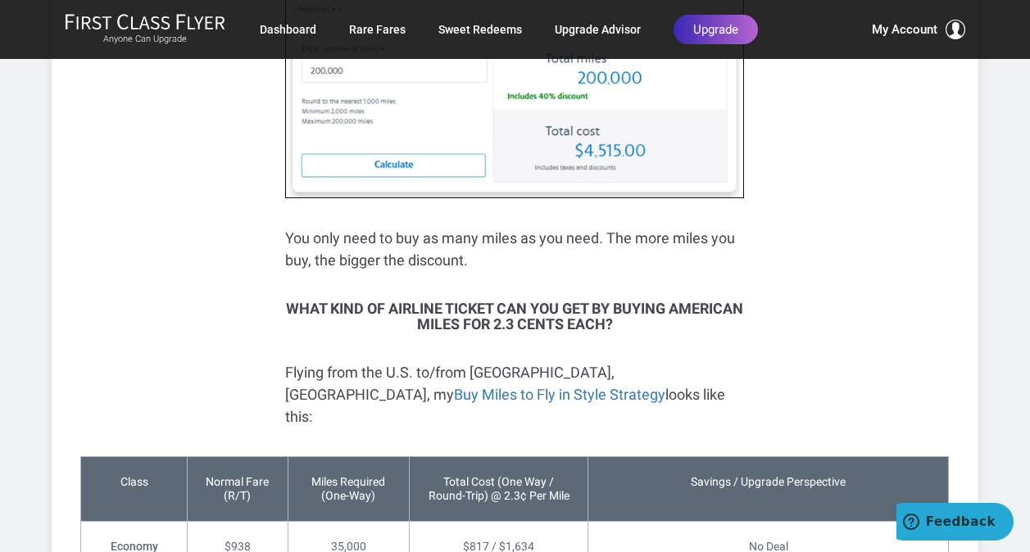
click at [309, 236] on p "You only need to buy as many miles as you need. The more miles you buy, the big…" at bounding box center [514, 249] width 459 height 44
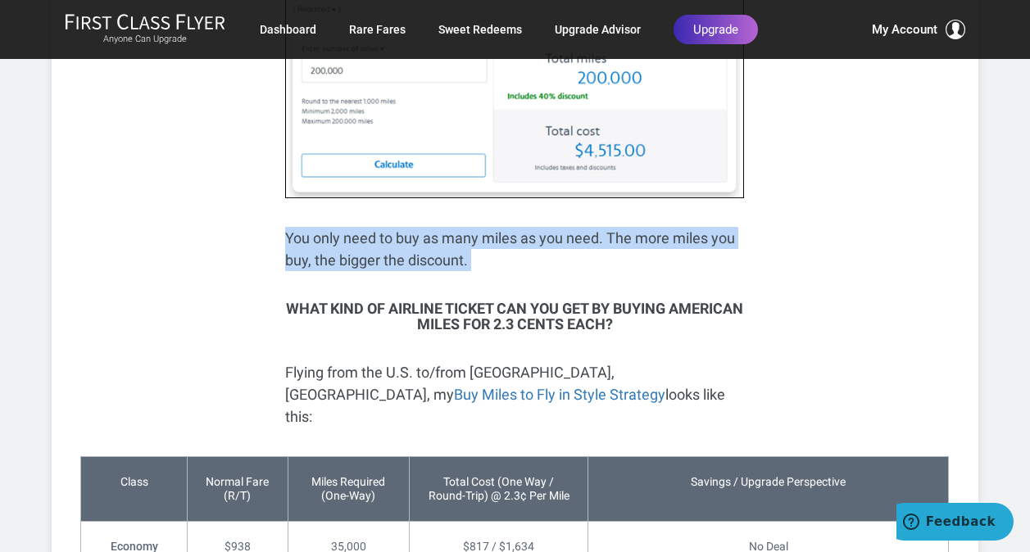
click at [309, 236] on p "You only need to buy as many miles as you need. The more miles you buy, the big…" at bounding box center [514, 249] width 459 height 44
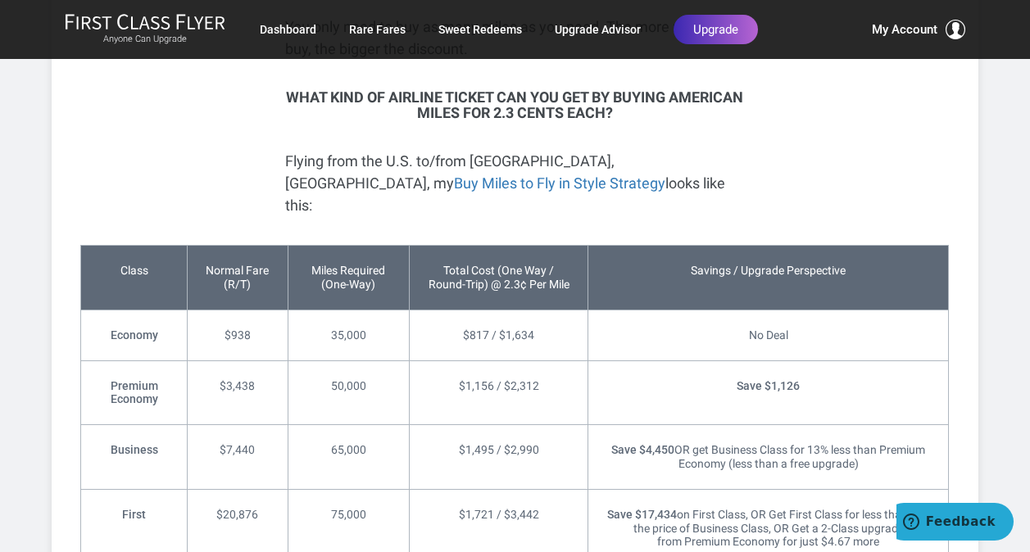
scroll to position [2699, 0]
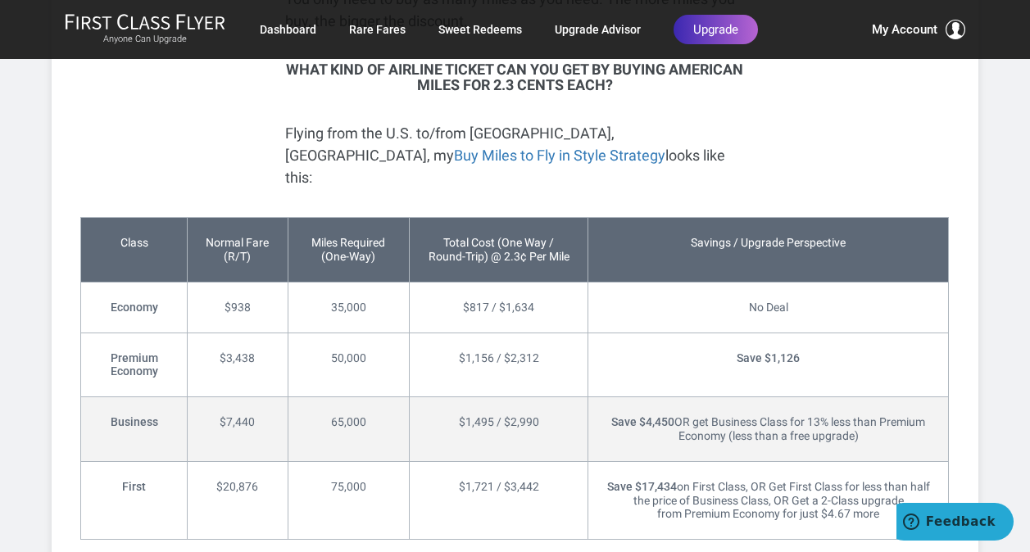
click at [477, 400] on td "$1,495 / $2,990" at bounding box center [498, 429] width 179 height 65
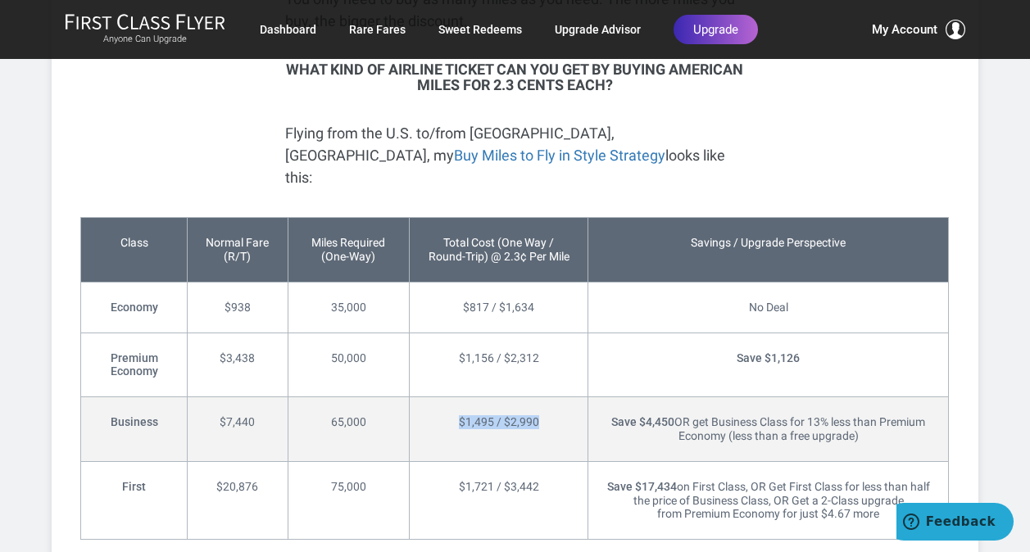
click at [477, 400] on td "$1,495 / $2,990" at bounding box center [498, 429] width 179 height 65
click at [611, 415] on strong "Save $4,450" at bounding box center [642, 421] width 63 height 13
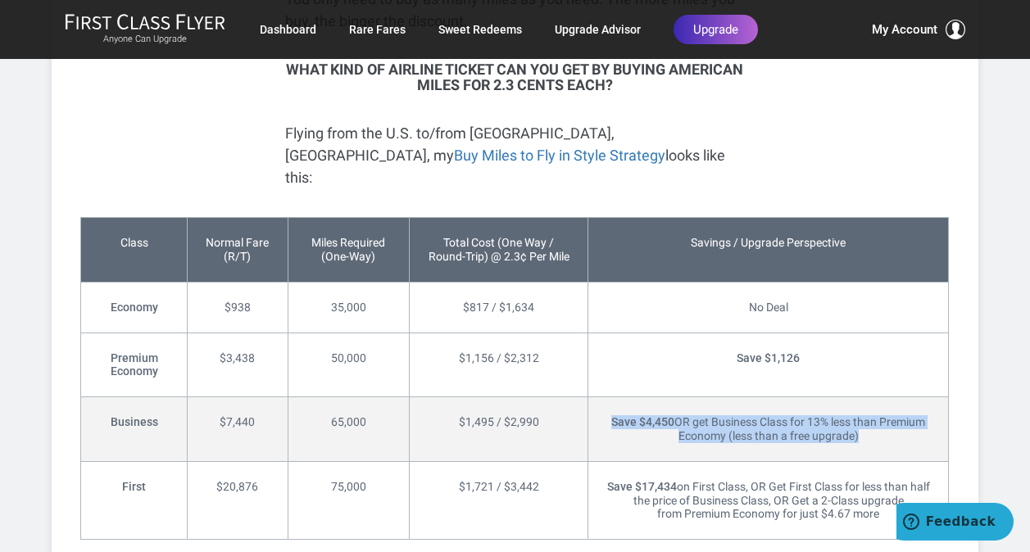
click at [611, 415] on strong "Save $4,450" at bounding box center [642, 421] width 63 height 13
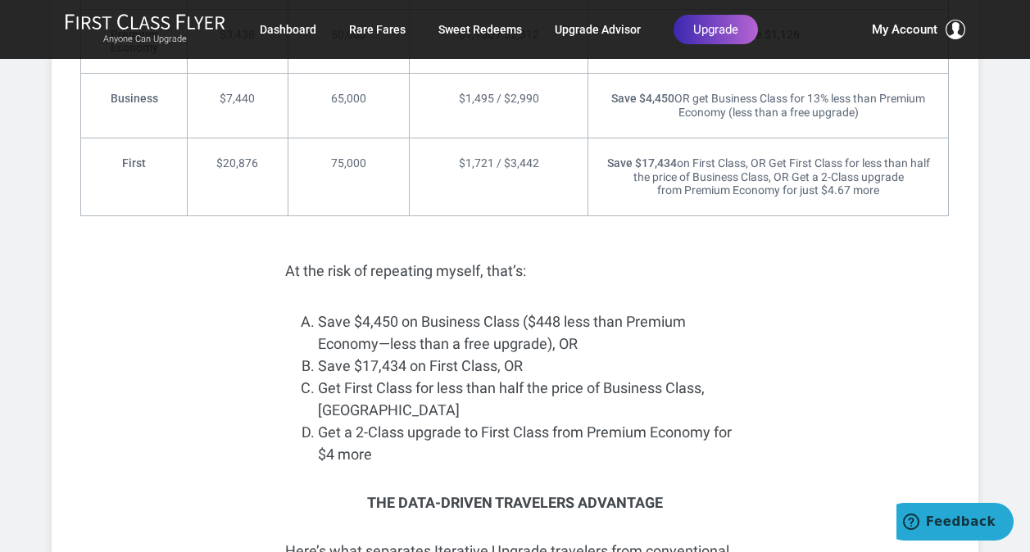
scroll to position [3025, 0]
click at [356, 258] on p "At the risk of repeating myself, that’s:" at bounding box center [514, 269] width 459 height 22
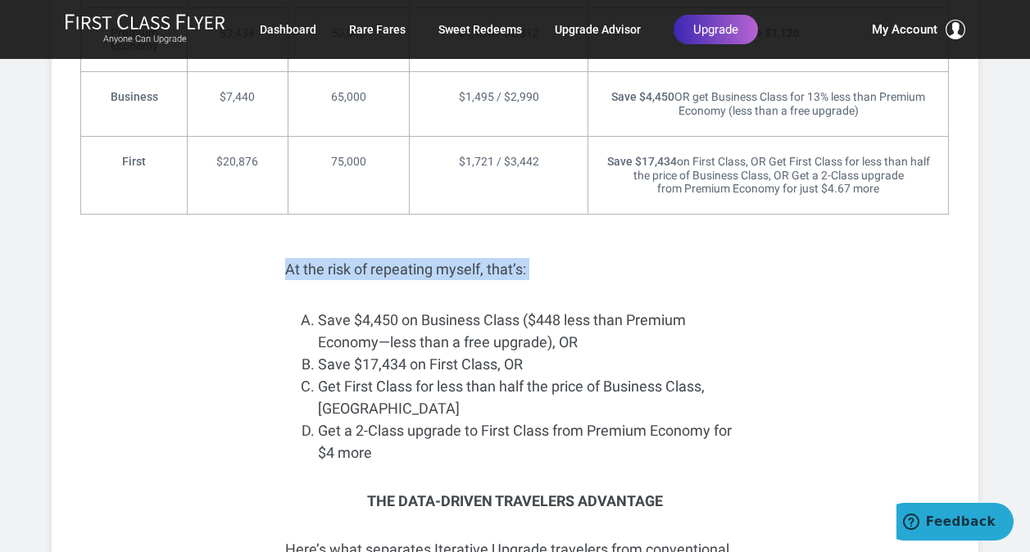
click at [356, 258] on p "At the risk of repeating myself, that’s:" at bounding box center [514, 269] width 459 height 22
click at [328, 309] on li "Save $4,450 on Business Class ($448 less than Premium Economy—less than a free …" at bounding box center [531, 331] width 426 height 44
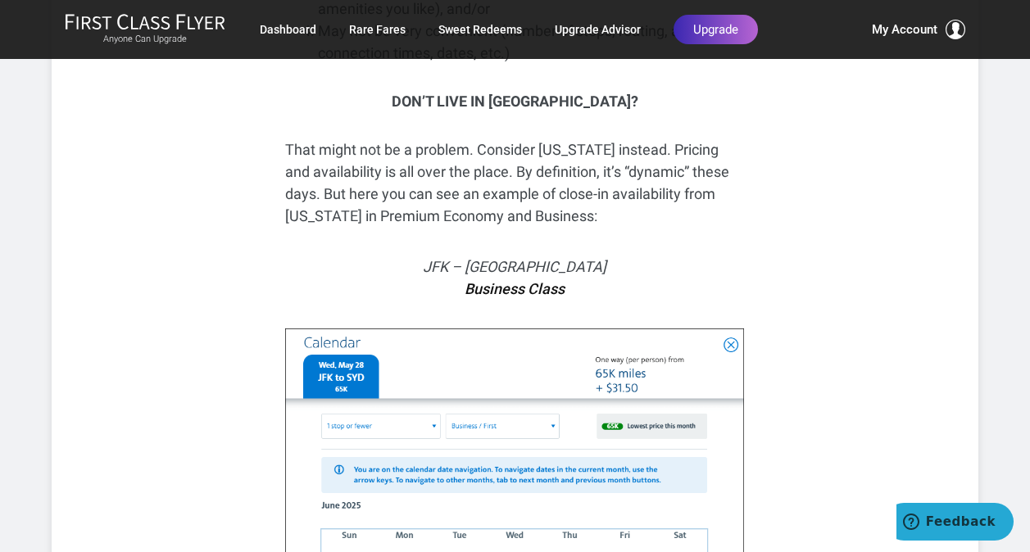
scroll to position [4427, 0]
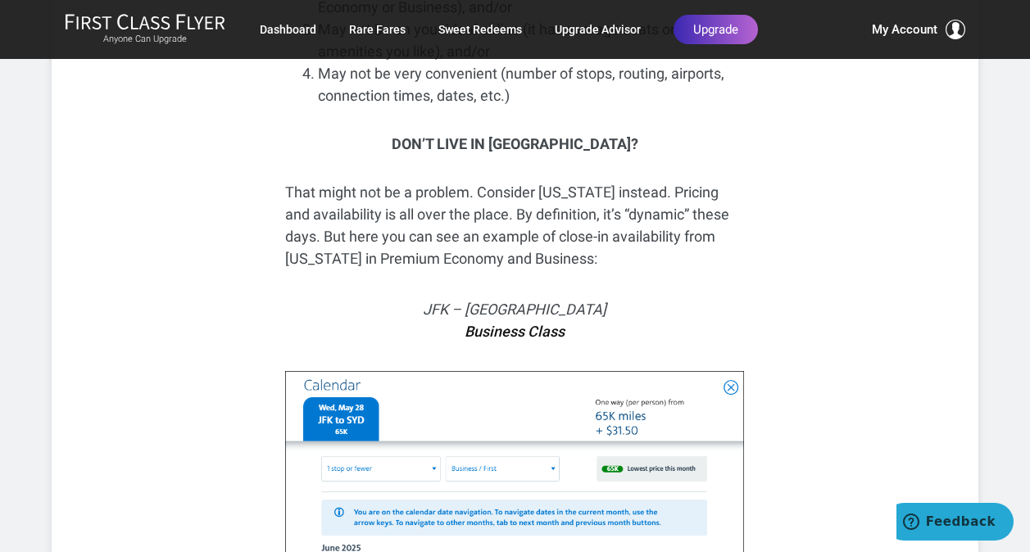
click at [369, 181] on p "That might not be a problem. Consider New York instead. Pricing and availabilit…" at bounding box center [514, 225] width 459 height 89
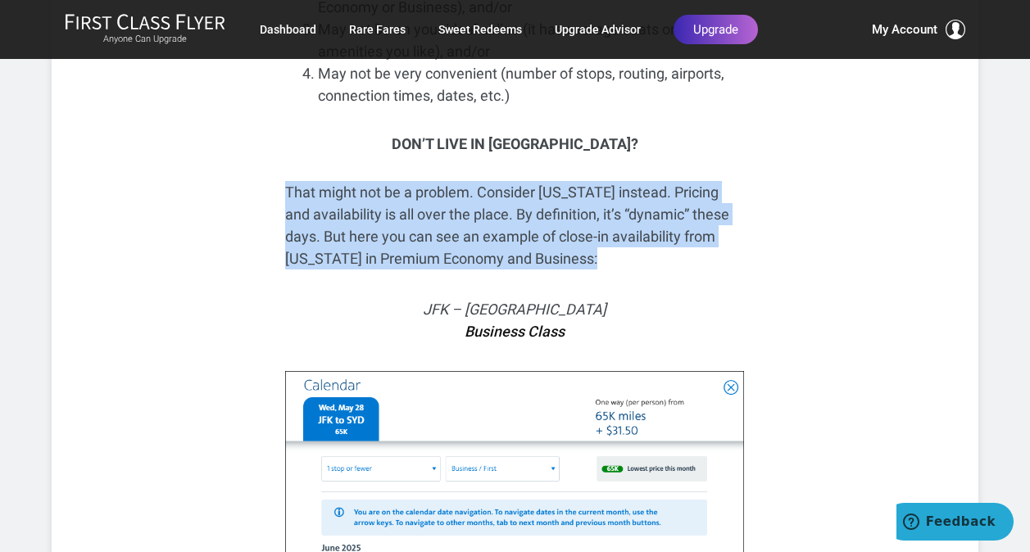
click at [369, 181] on p "That might not be a problem. Consider New York instead. Pricing and availabilit…" at bounding box center [514, 225] width 459 height 89
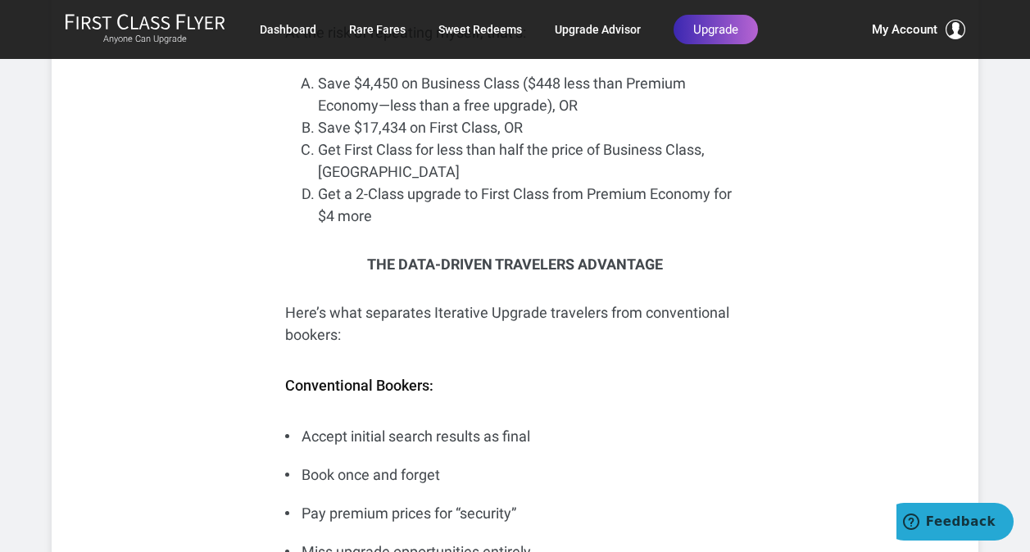
scroll to position [3262, 0]
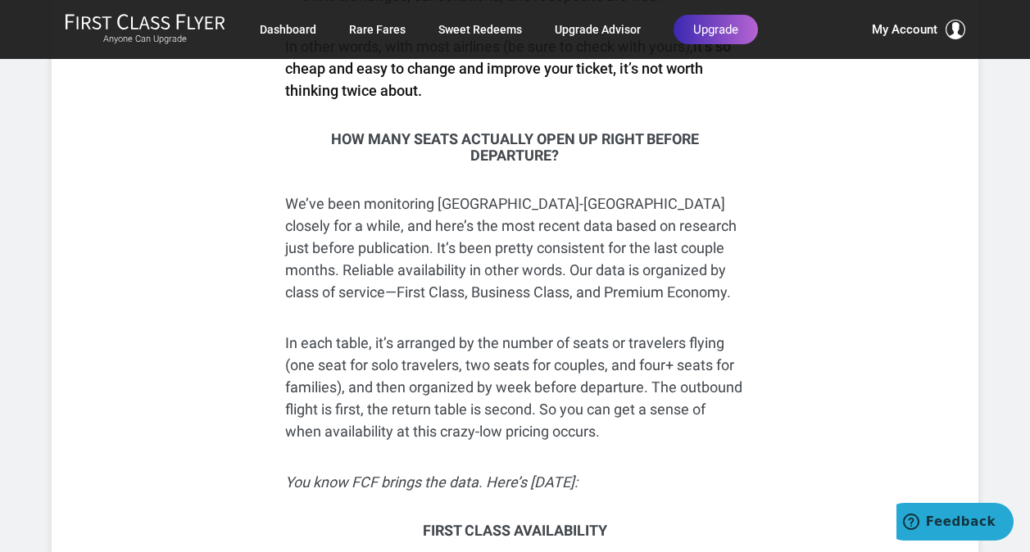
scroll to position [6710, 0]
click at [419, 192] on p "We’ve been monitoring Los Angeles-Sydney closely for a while, and here’s the mo…" at bounding box center [514, 247] width 459 height 111
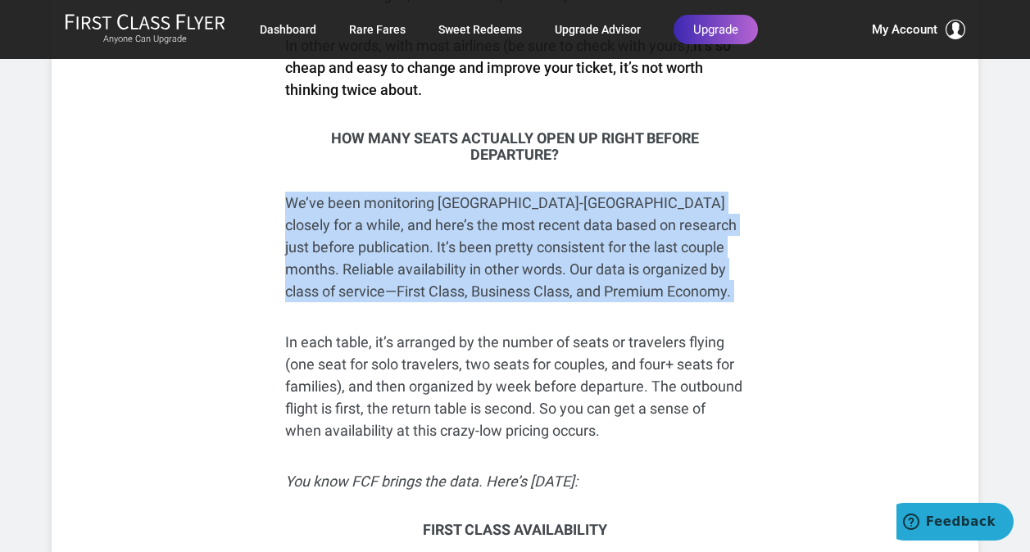
click at [419, 192] on p "We’ve been monitoring Los Angeles-Sydney closely for a while, and here’s the mo…" at bounding box center [514, 247] width 459 height 111
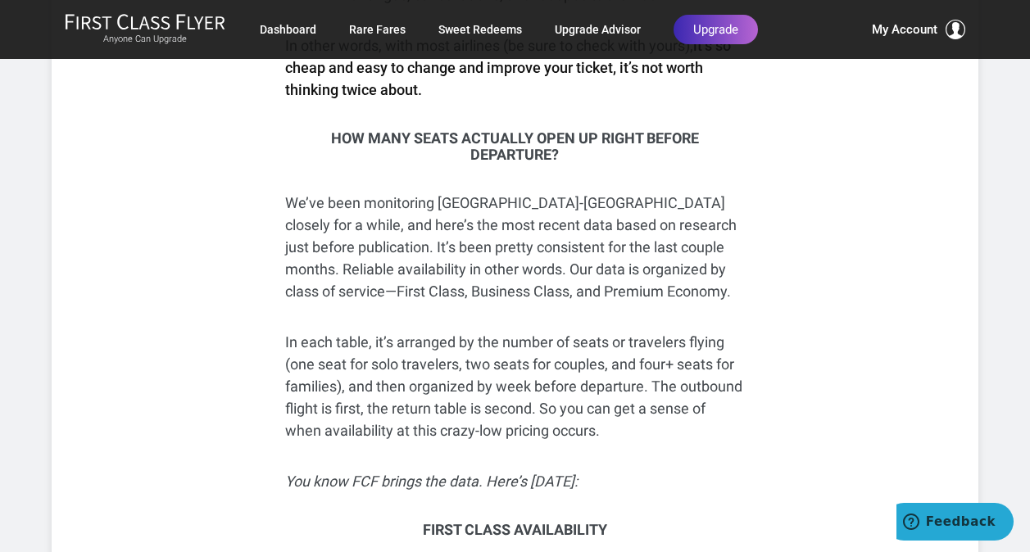
click at [317, 331] on p "In each table, it’s arranged by the number of seats or travelers flying (one se…" at bounding box center [514, 386] width 459 height 111
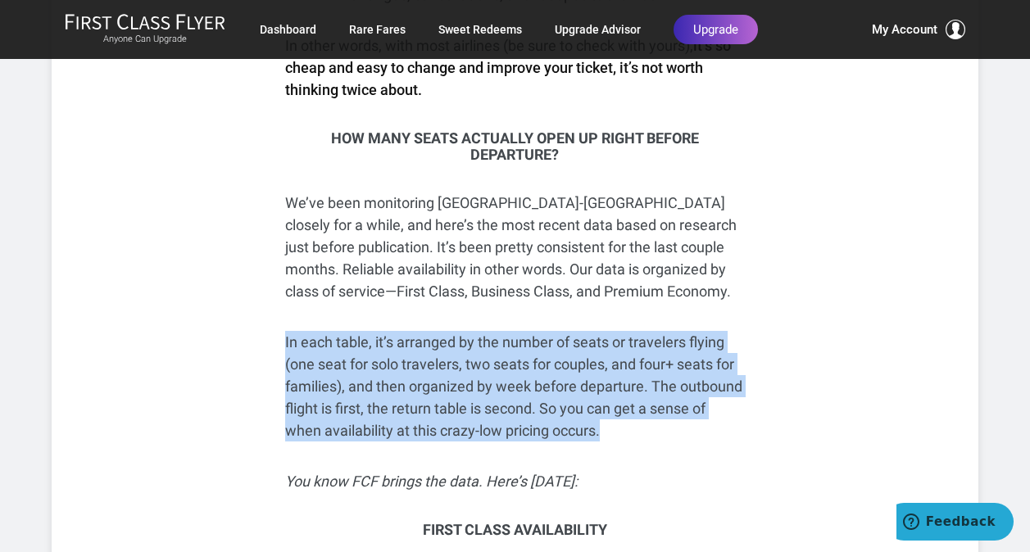
click at [317, 331] on p "In each table, it’s arranged by the number of seats or travelers flying (one se…" at bounding box center [514, 386] width 459 height 111
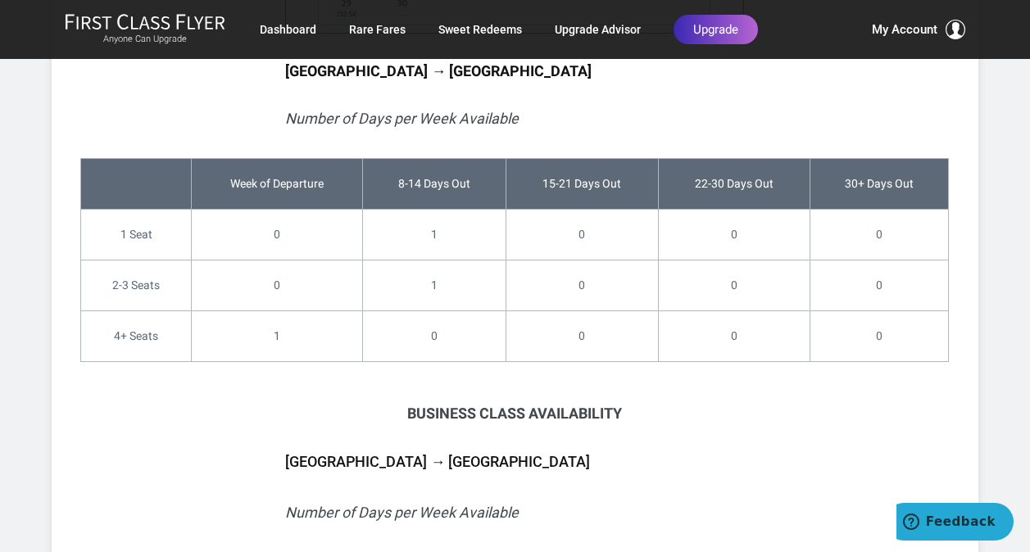
scroll to position [7962, 0]
